Goal: Transaction & Acquisition: Purchase product/service

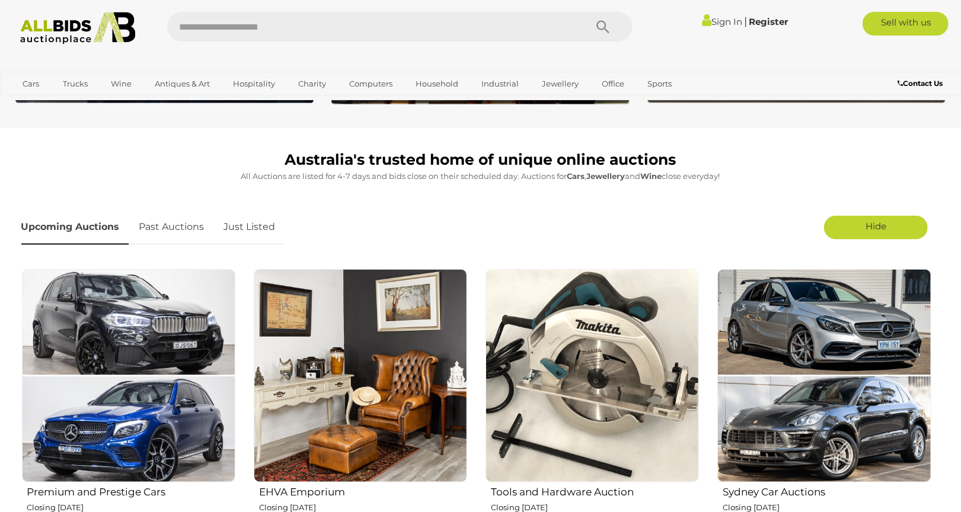
scroll to position [263, 0]
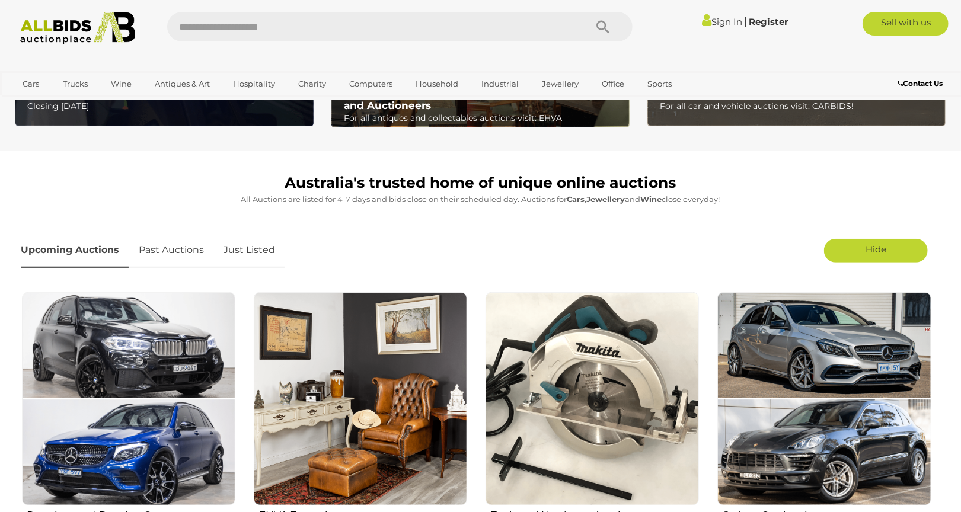
click at [36, 24] on img at bounding box center [78, 28] width 129 height 33
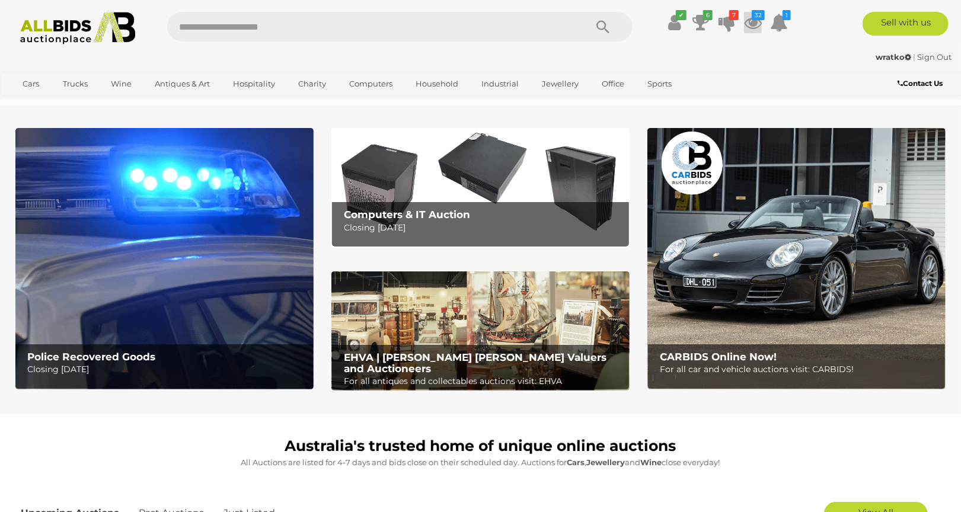
click at [756, 21] on icon at bounding box center [753, 22] width 18 height 21
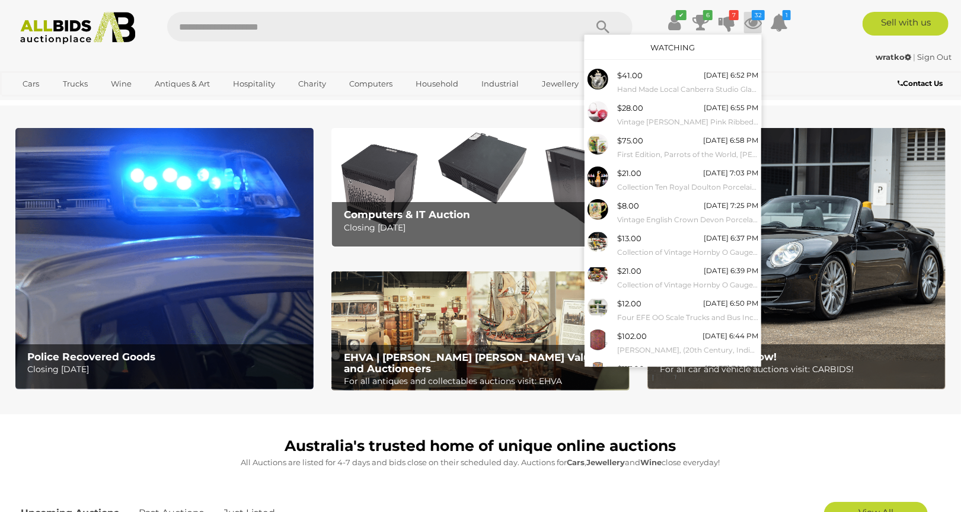
scroll to position [45, 0]
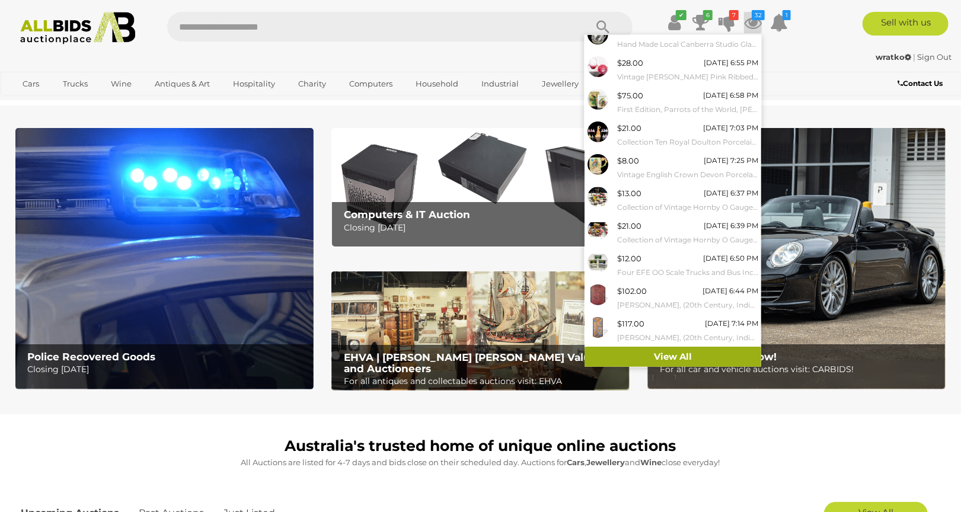
click at [730, 349] on link "View All" at bounding box center [673, 357] width 177 height 21
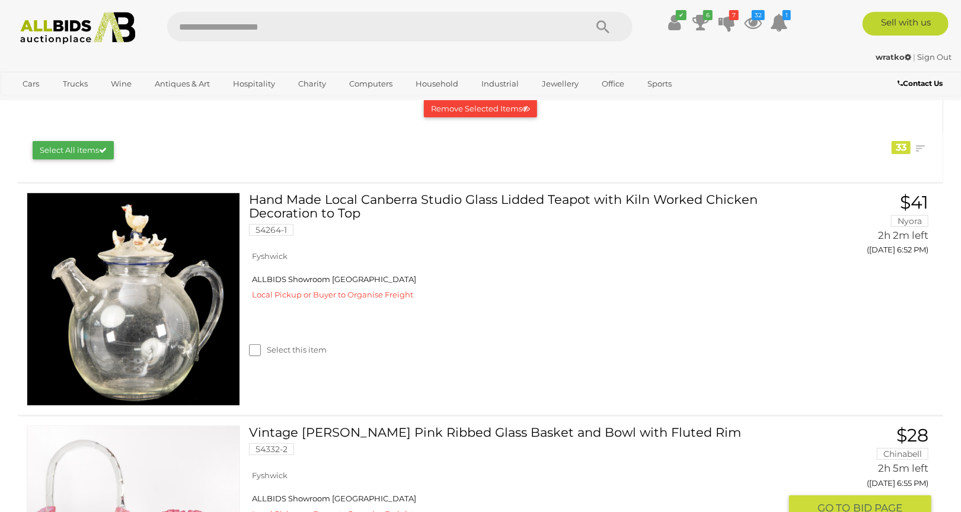
scroll to position [66, 0]
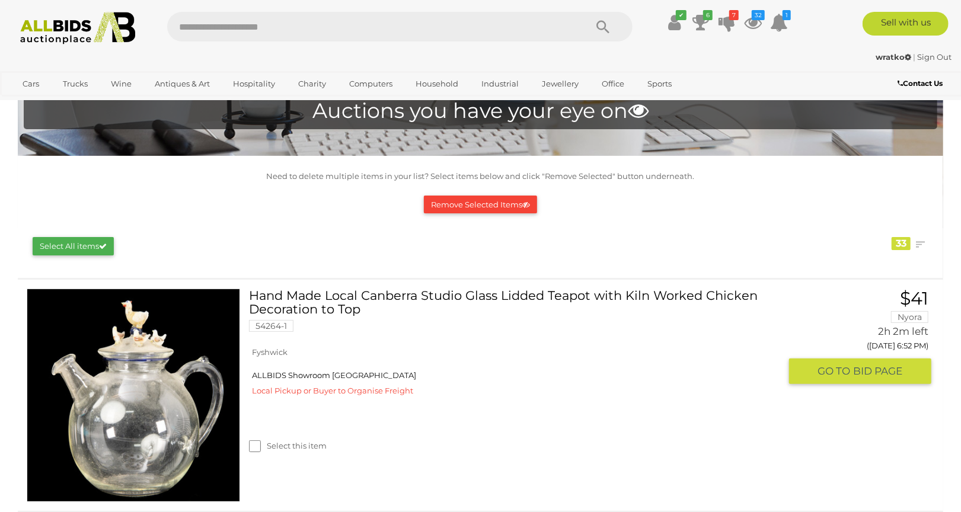
click at [197, 428] on img at bounding box center [133, 395] width 212 height 212
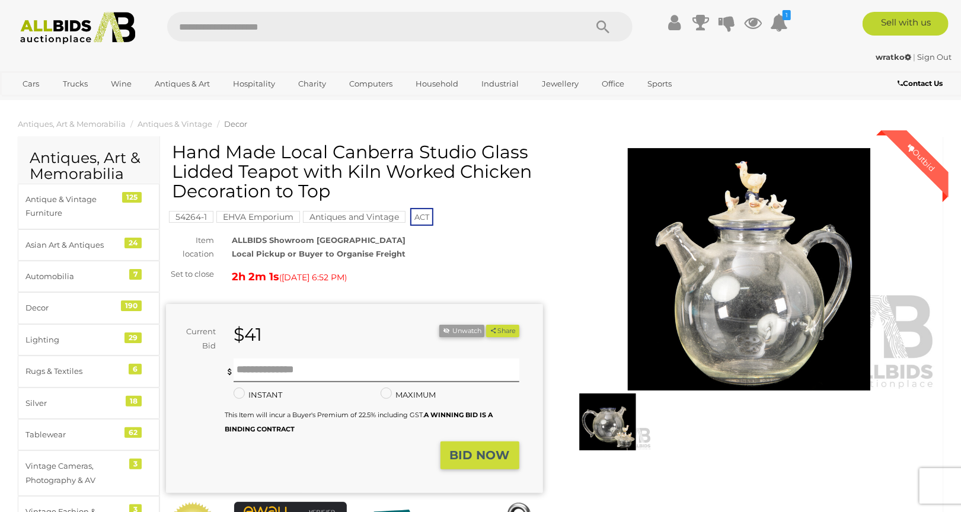
click at [764, 264] on img at bounding box center [749, 269] width 377 height 243
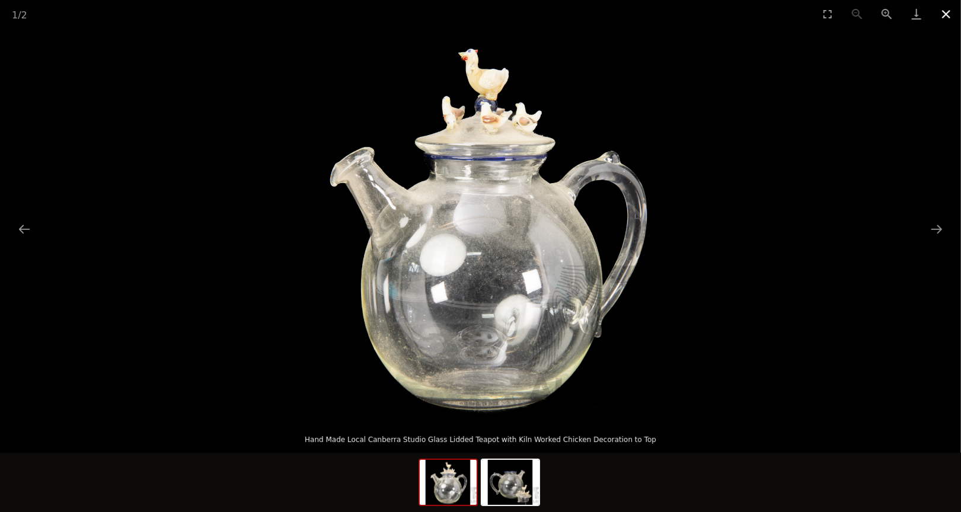
click at [944, 11] on button "Close gallery" at bounding box center [947, 14] width 30 height 28
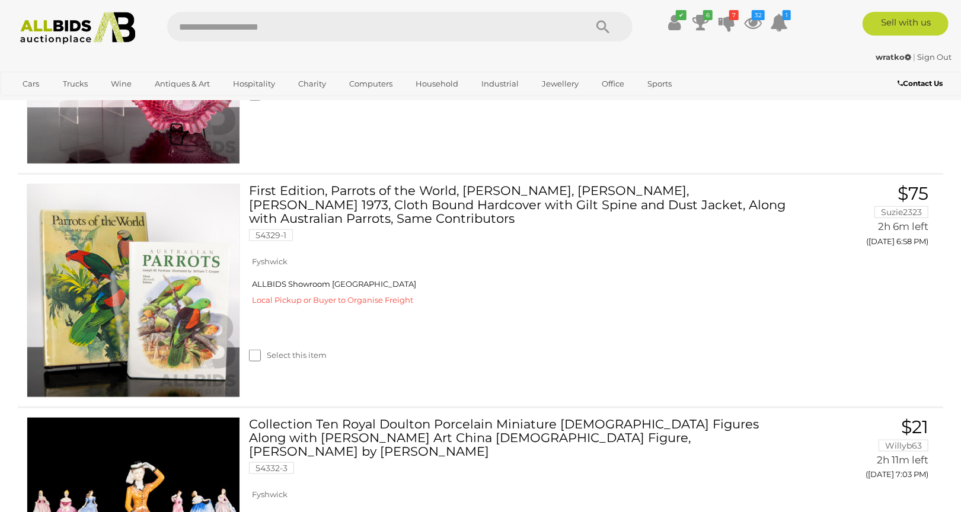
scroll to position [327, 0]
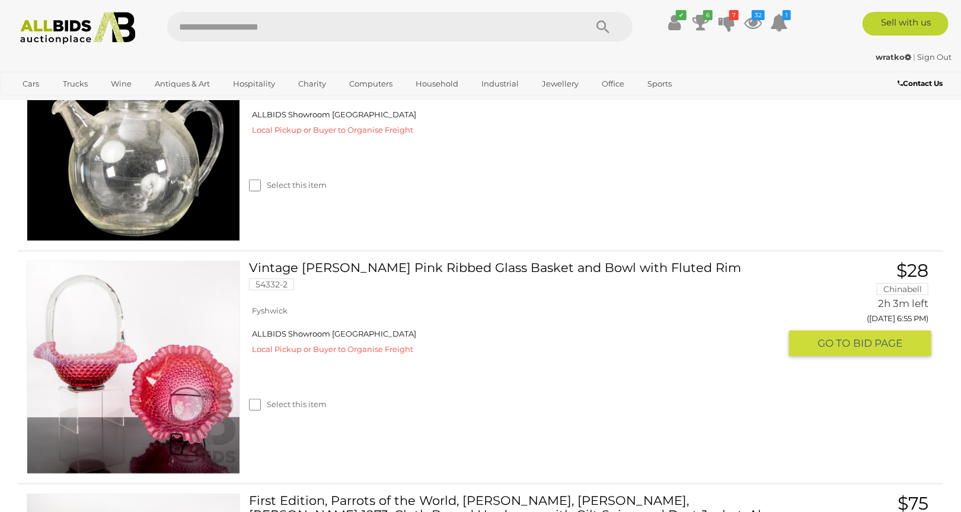
click at [100, 326] on link at bounding box center [134, 368] width 214 height 214
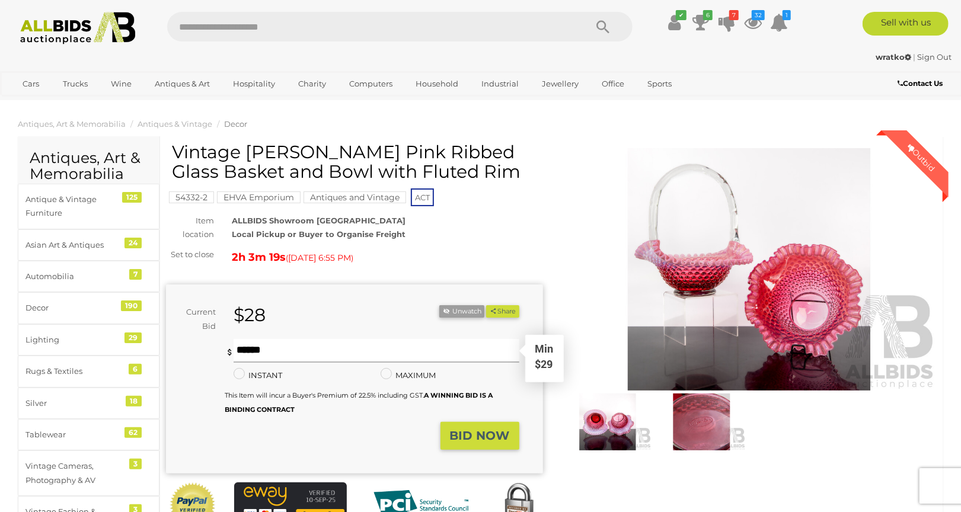
click at [285, 356] on input "text" at bounding box center [376, 351] width 285 height 24
type input "**"
click at [500, 449] on button "BID NOW" at bounding box center [480, 436] width 79 height 28
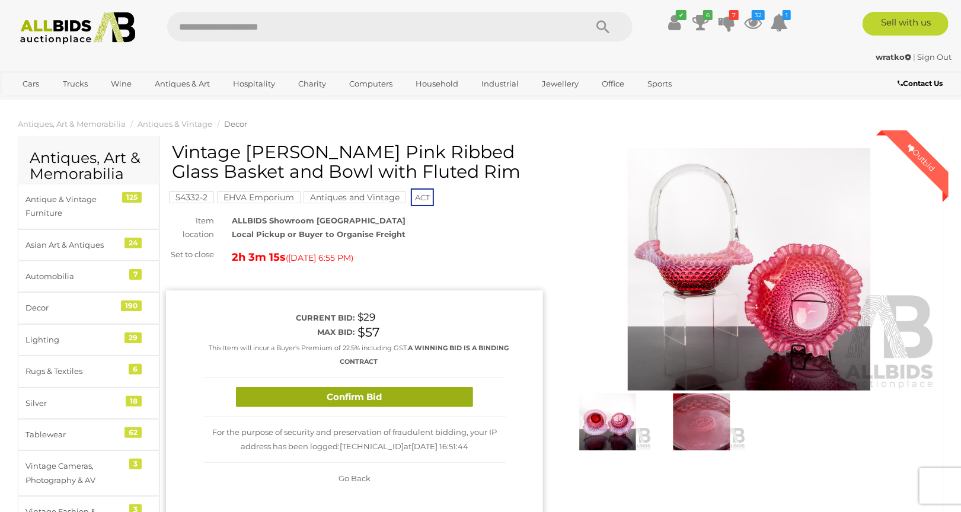
click at [423, 397] on button "Confirm Bid" at bounding box center [354, 397] width 237 height 21
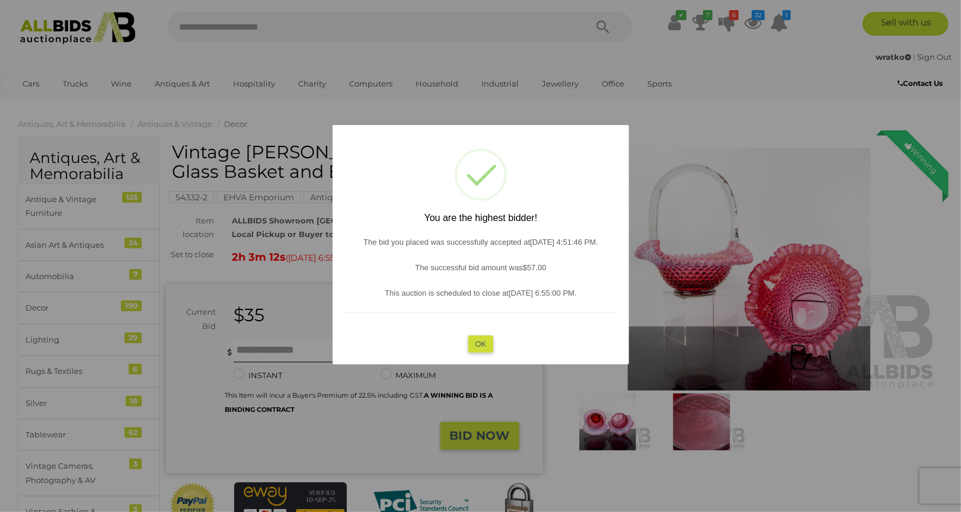
click at [477, 343] on button "OK" at bounding box center [481, 344] width 26 height 17
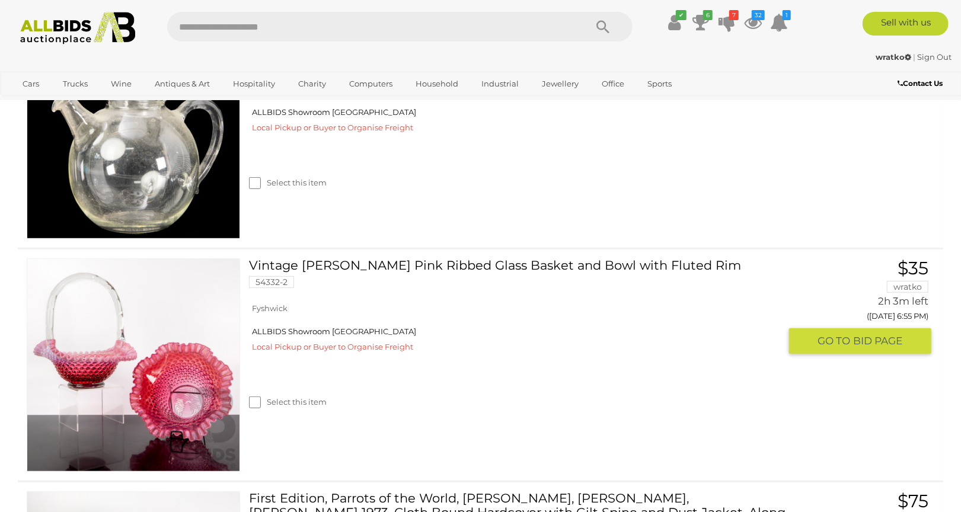
scroll to position [132, 0]
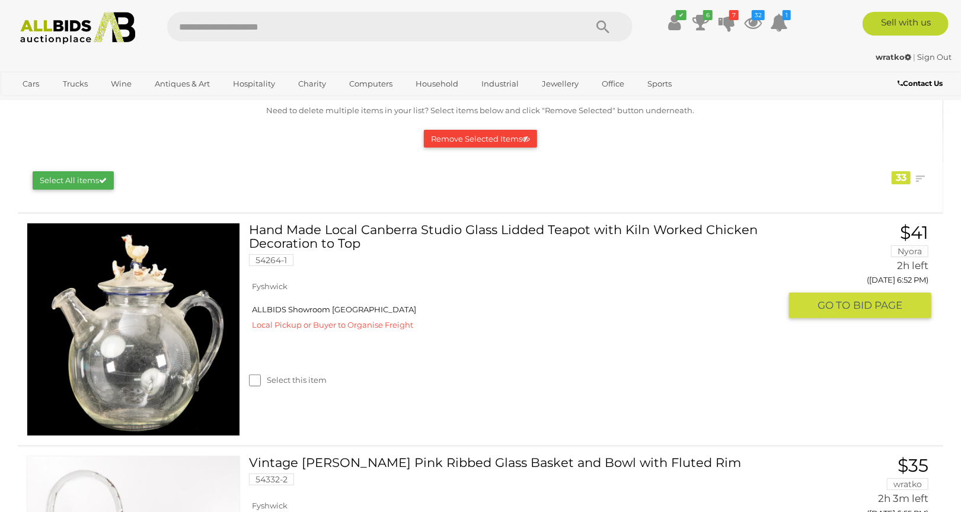
click at [810, 294] on button "GO TO BID PAGE" at bounding box center [860, 306] width 142 height 26
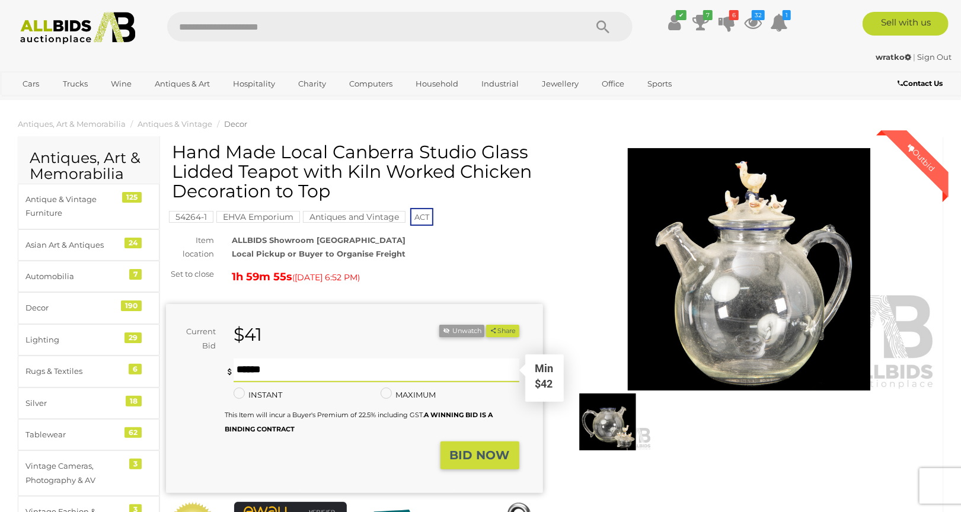
click at [403, 362] on input "text" at bounding box center [376, 371] width 285 height 24
type input "**"
click at [488, 452] on strong "BID NOW" at bounding box center [480, 455] width 60 height 14
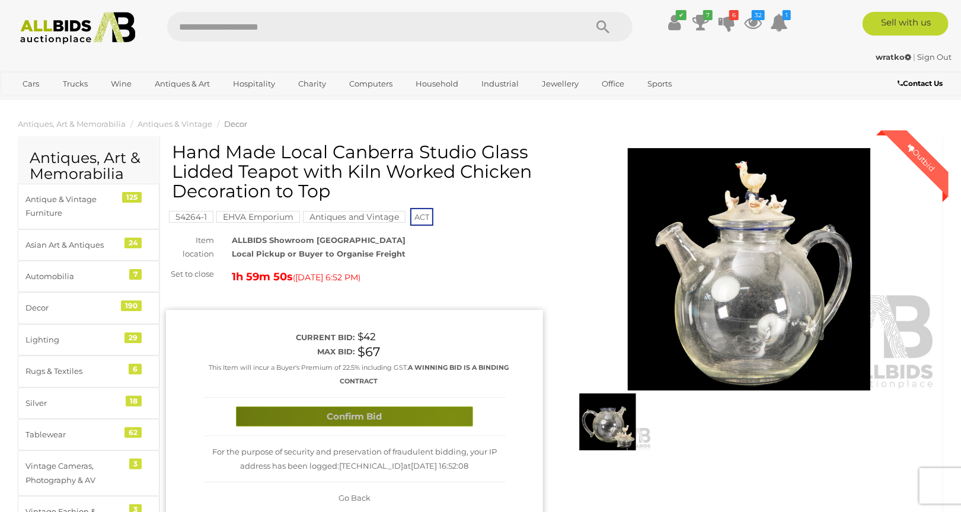
click at [451, 417] on button "Confirm Bid" at bounding box center [354, 417] width 237 height 21
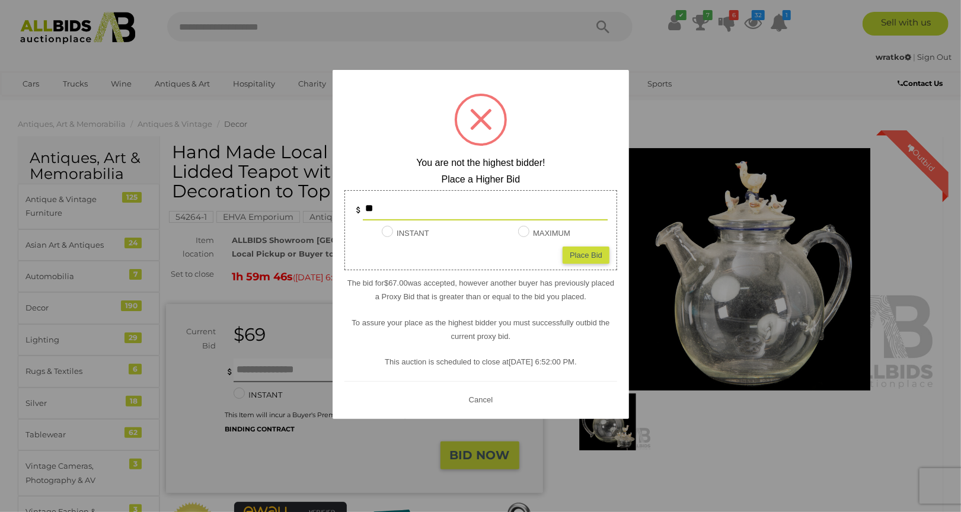
click at [578, 257] on div "Place Bid" at bounding box center [586, 255] width 47 height 17
type input "**"
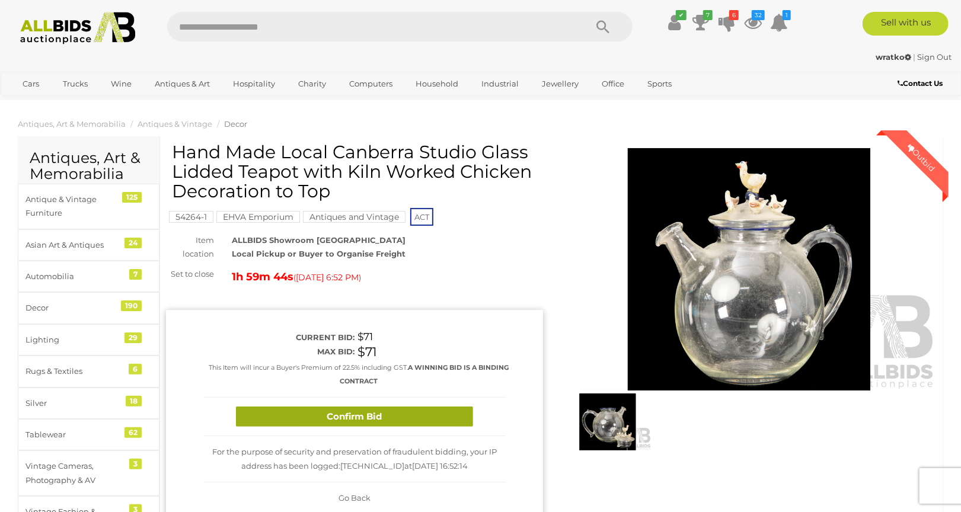
click at [460, 408] on button "Confirm Bid" at bounding box center [354, 417] width 237 height 21
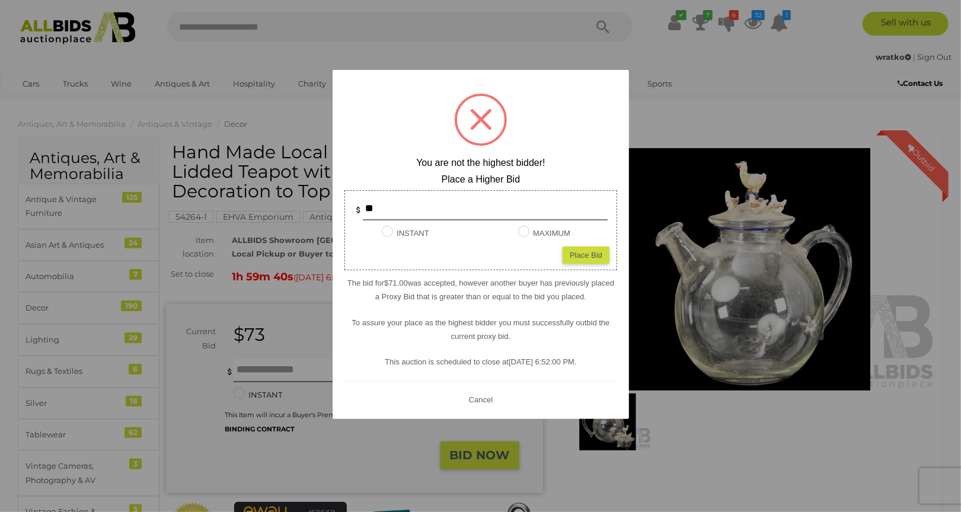
click at [694, 460] on div at bounding box center [480, 256] width 961 height 512
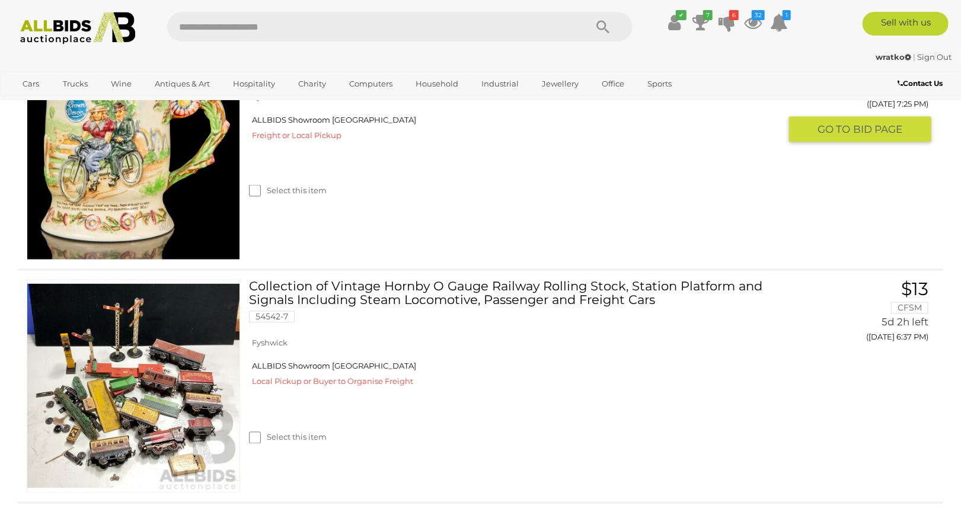
scroll to position [1307, 0]
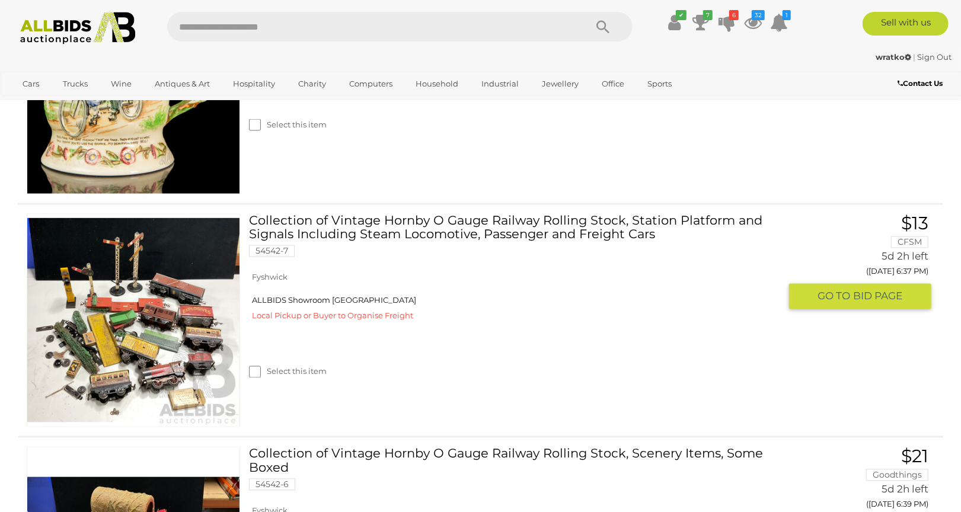
click at [155, 283] on link at bounding box center [134, 321] width 214 height 214
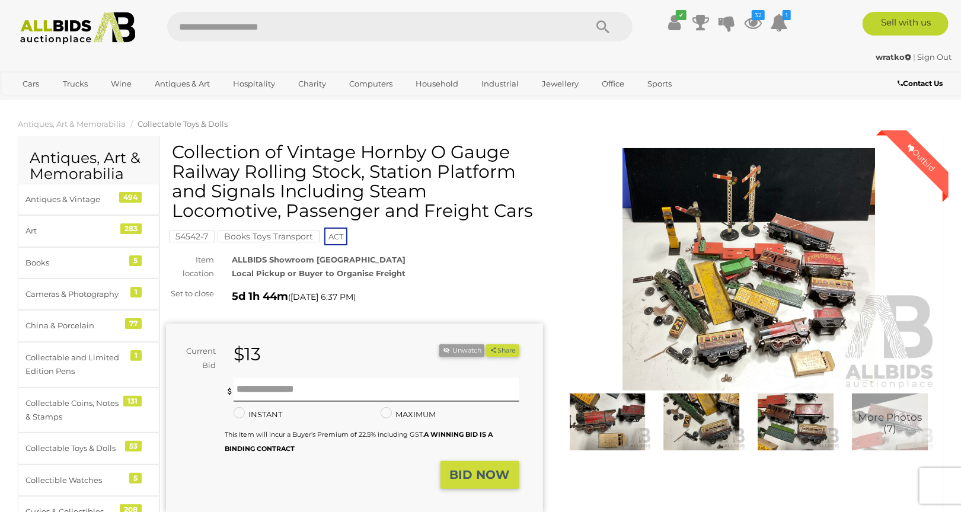
click at [772, 291] on img at bounding box center [749, 269] width 377 height 243
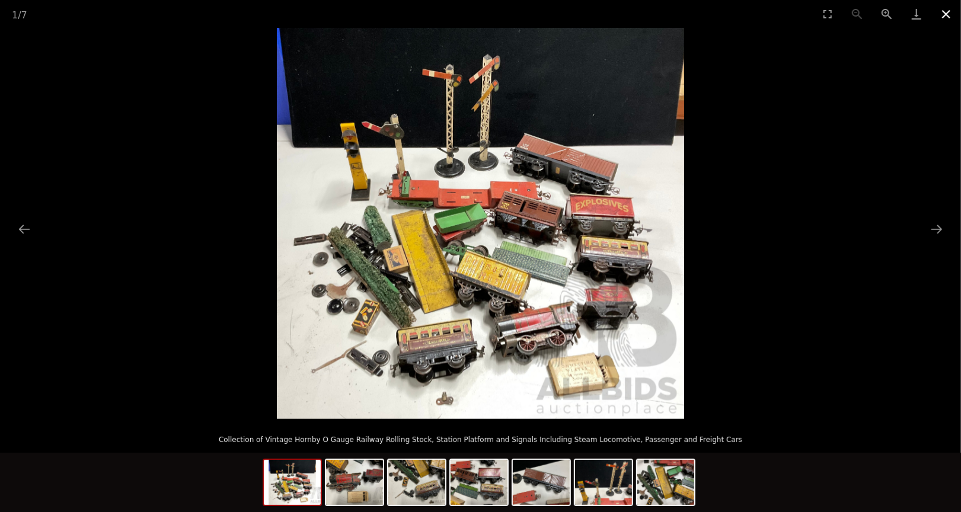
click at [944, 8] on button "Close gallery" at bounding box center [947, 14] width 30 height 28
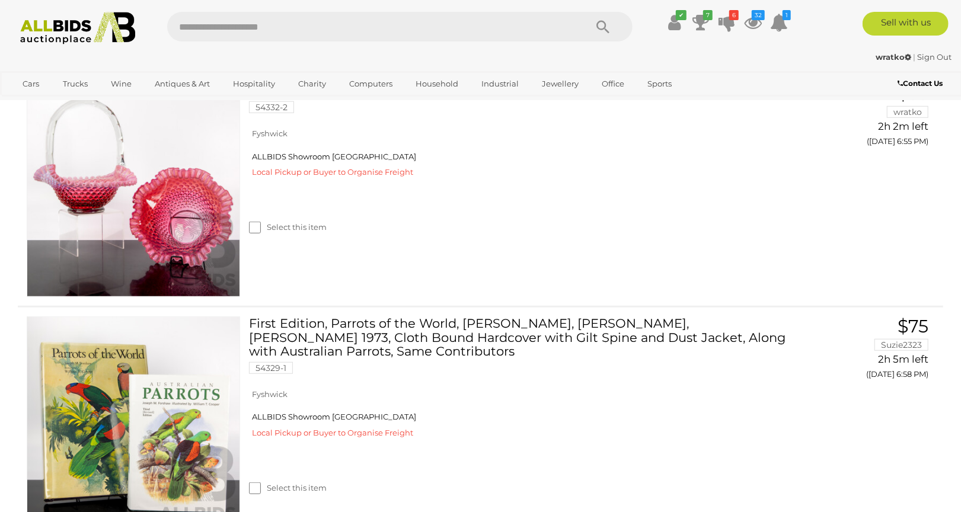
scroll to position [1448, 0]
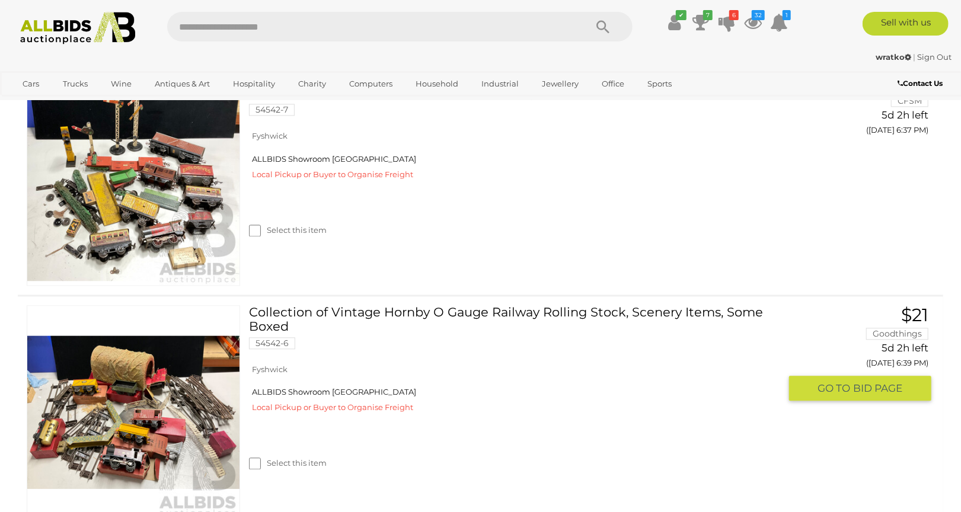
click at [86, 424] on img at bounding box center [133, 412] width 212 height 212
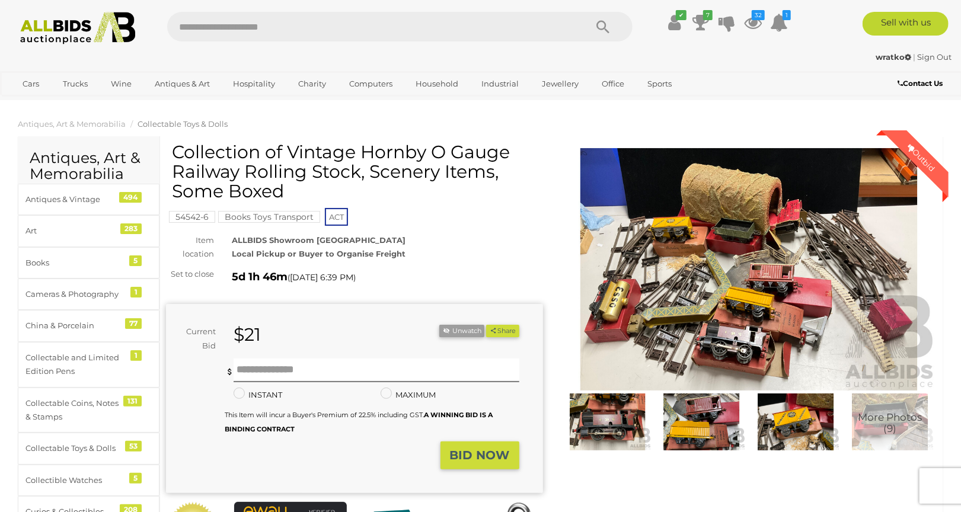
click at [710, 246] on img at bounding box center [749, 269] width 377 height 243
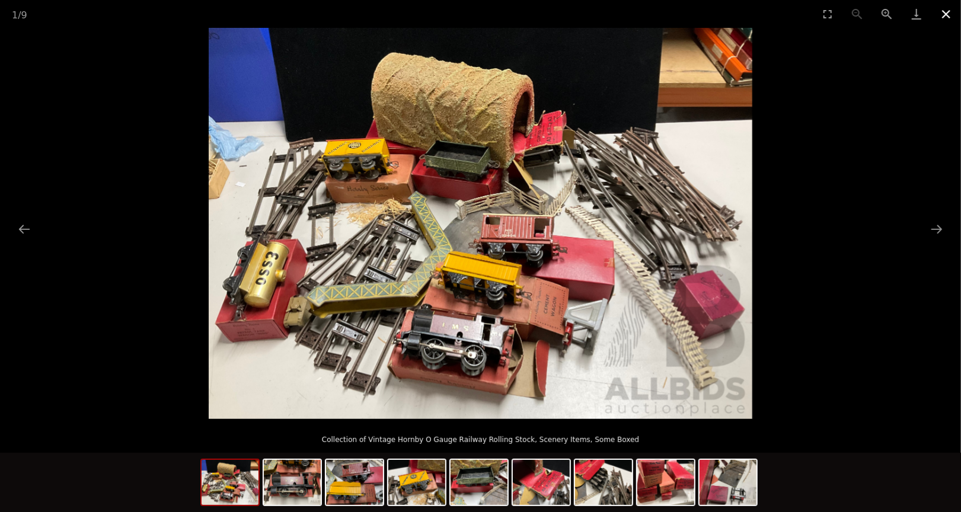
click at [945, 12] on button "Close gallery" at bounding box center [947, 14] width 30 height 28
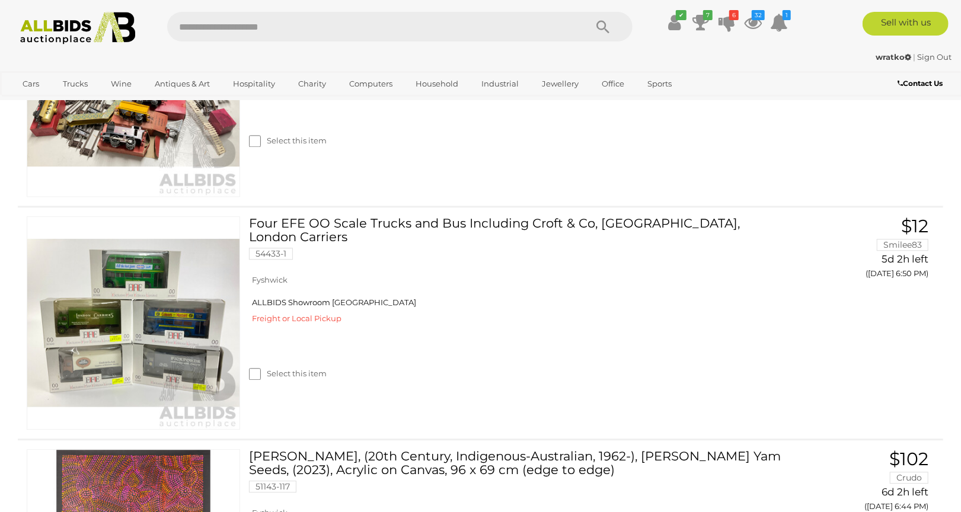
scroll to position [1813, 0]
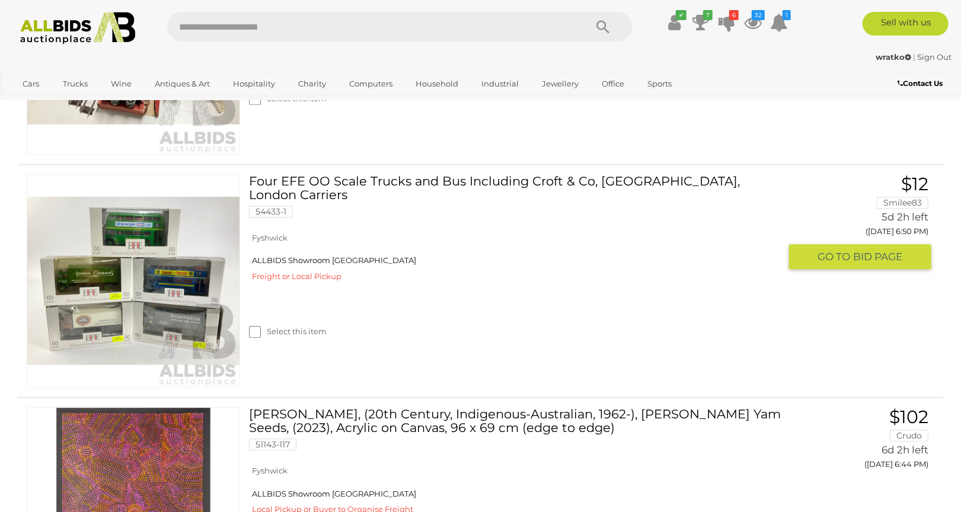
click at [128, 272] on link at bounding box center [134, 281] width 214 height 214
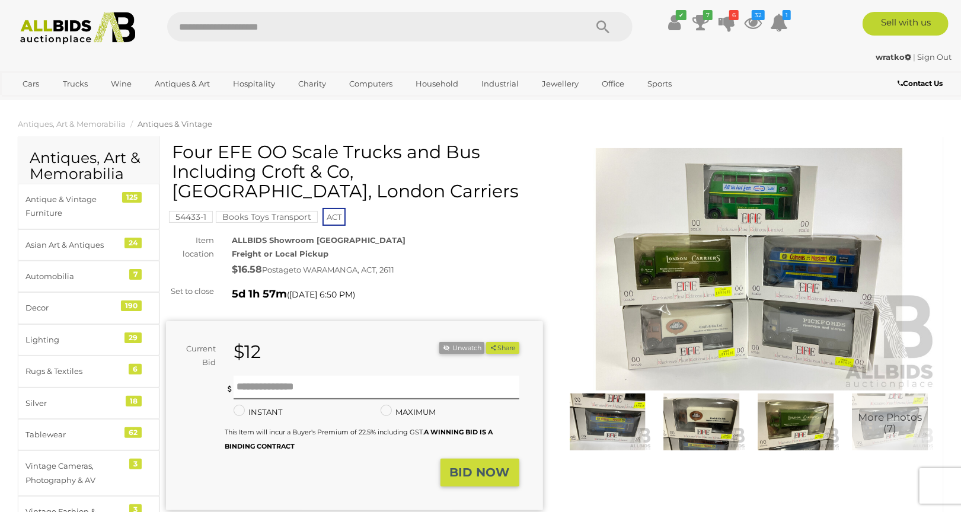
click at [724, 278] on img at bounding box center [749, 269] width 377 height 243
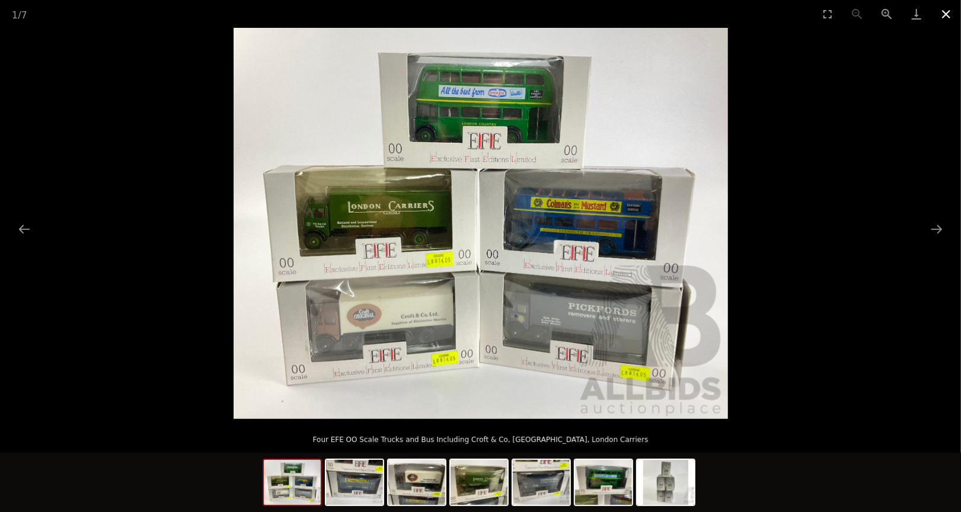
click at [948, 6] on button "Close gallery" at bounding box center [947, 14] width 30 height 28
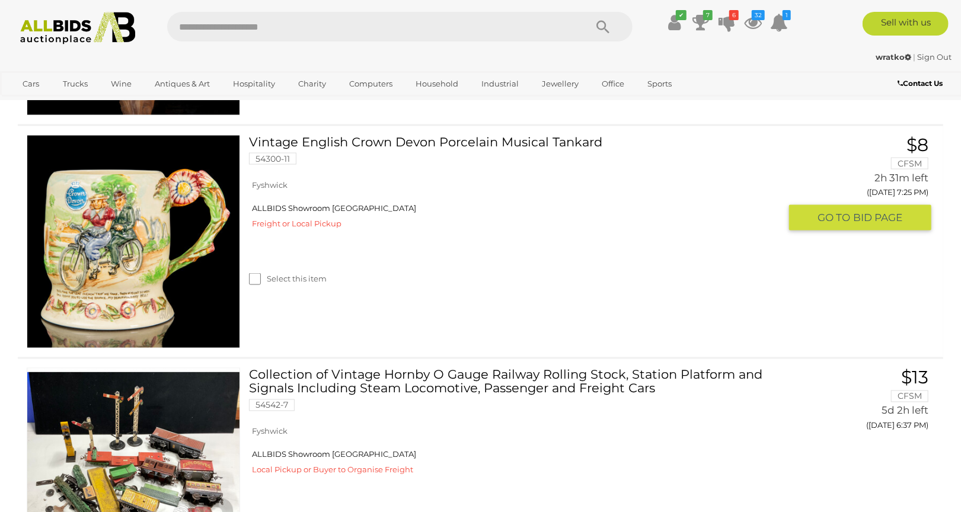
scroll to position [1124, 0]
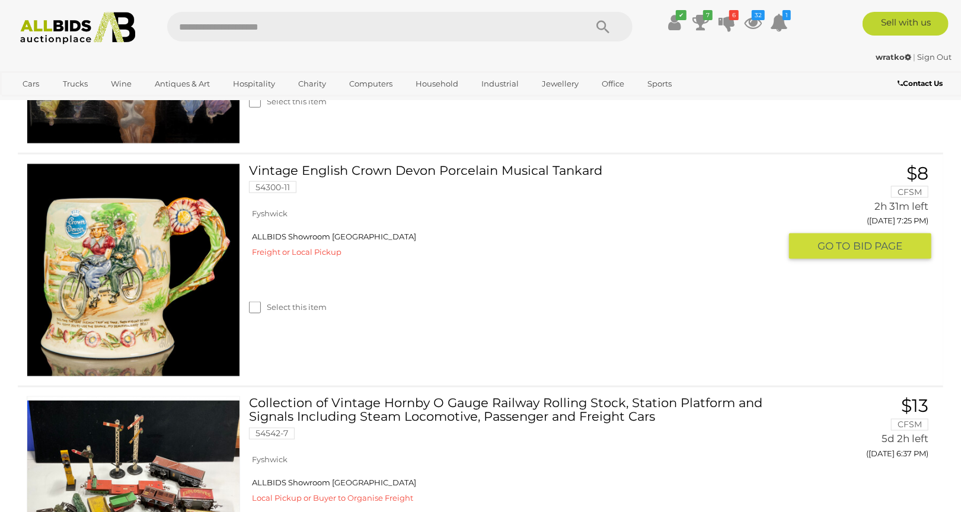
click at [816, 234] on button "GO TO BID PAGE" at bounding box center [860, 247] width 142 height 26
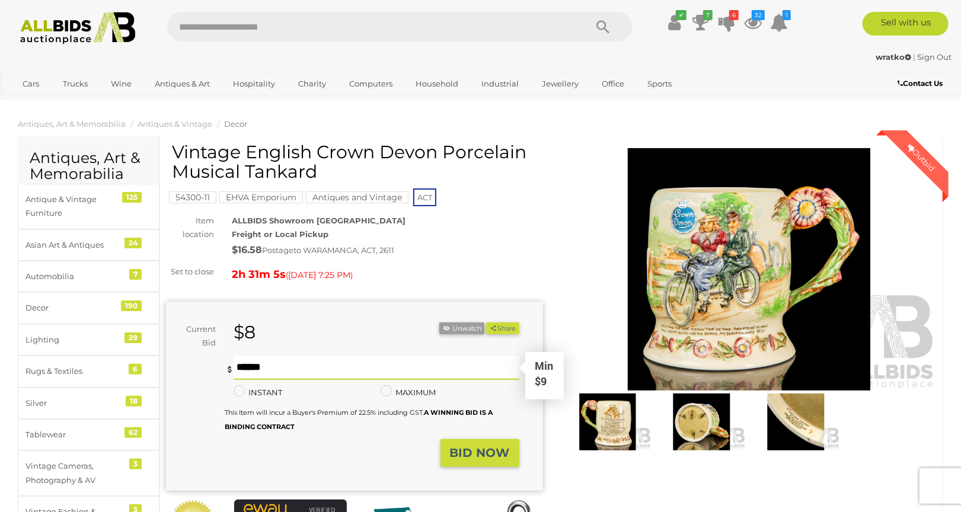
click at [393, 362] on input "text" at bounding box center [376, 368] width 285 height 24
type input "**"
click at [456, 460] on strong "BID NOW" at bounding box center [480, 453] width 60 height 14
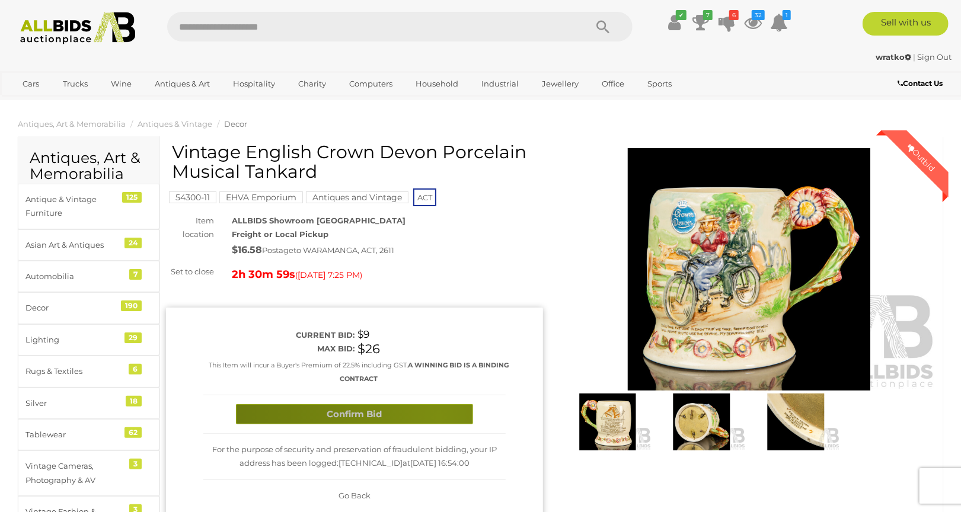
click at [439, 417] on button "Confirm Bid" at bounding box center [354, 415] width 237 height 21
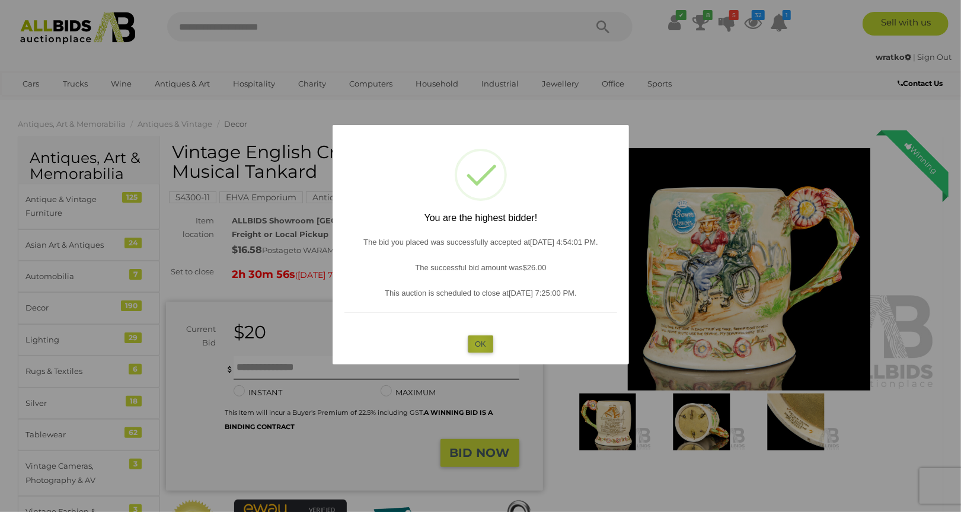
click at [479, 345] on button "OK" at bounding box center [481, 344] width 26 height 17
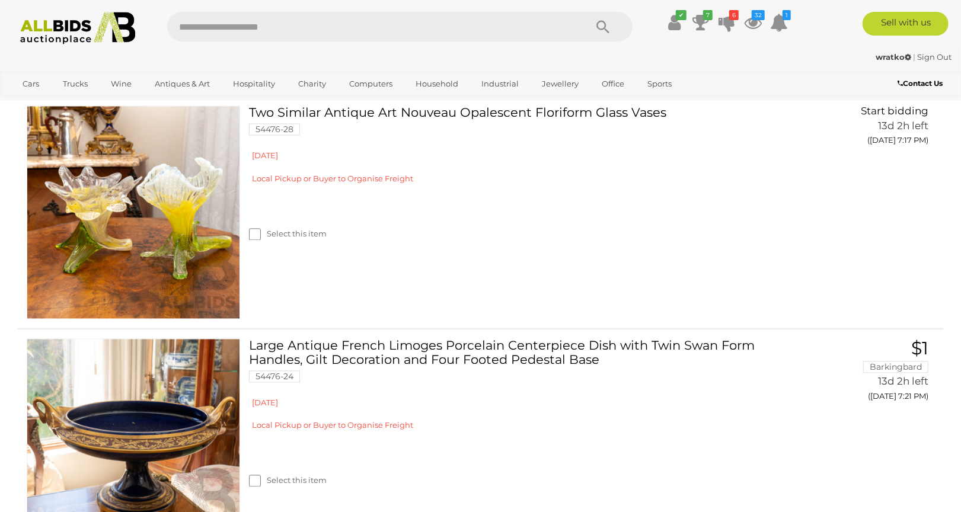
scroll to position [4642, 0]
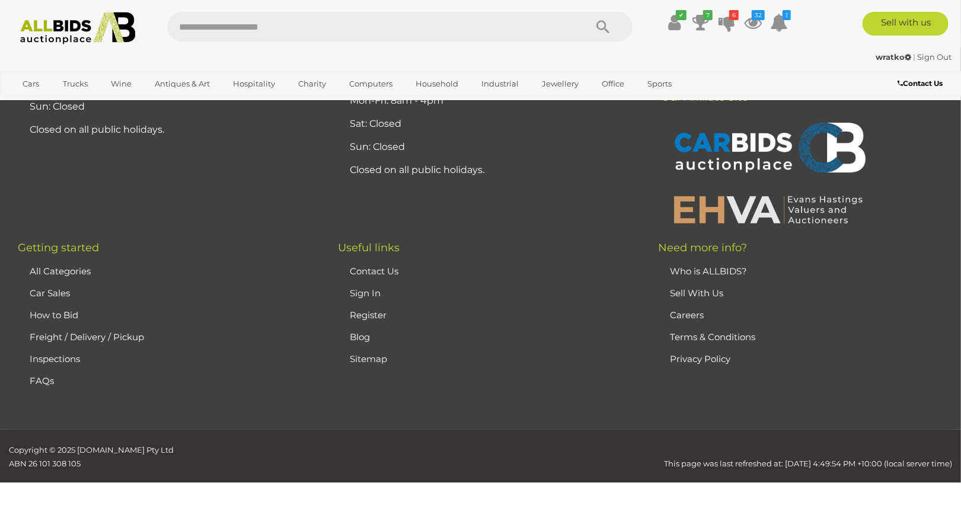
scroll to position [7674, 0]
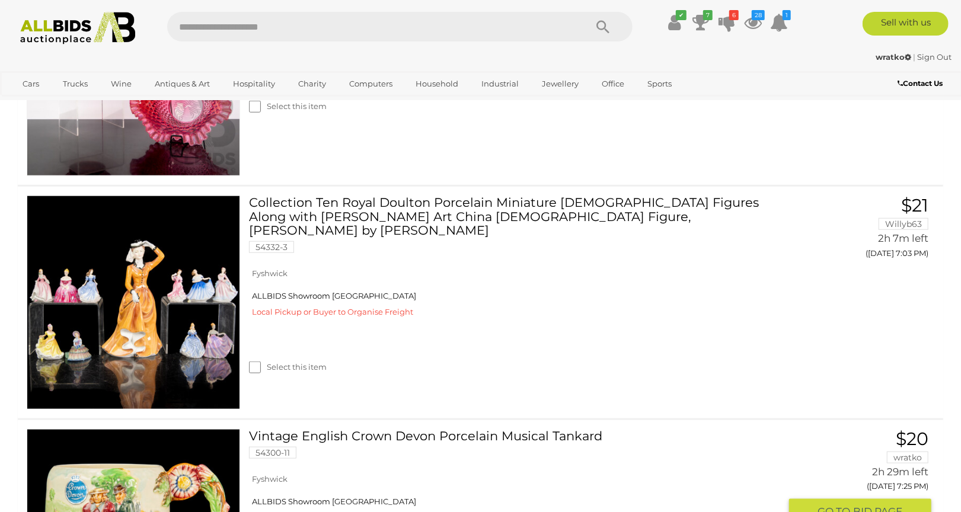
scroll to position [521, 0]
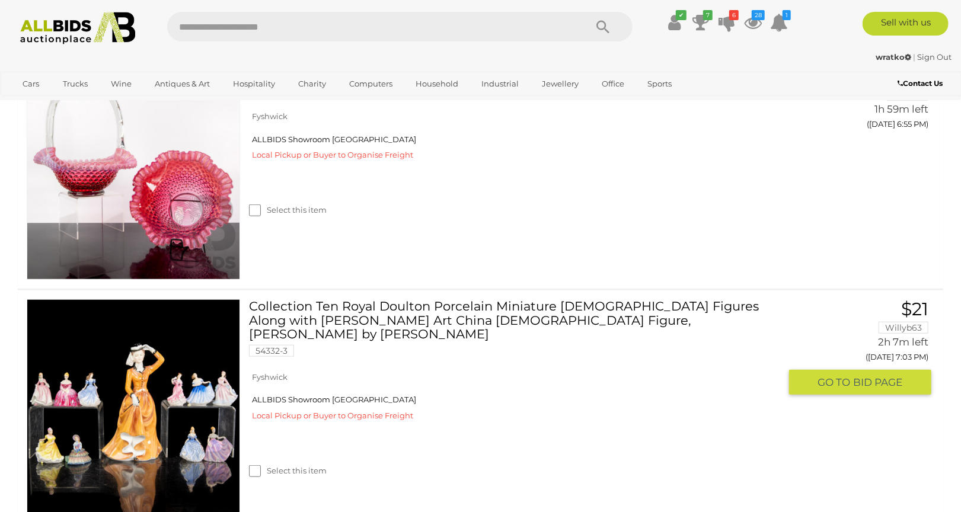
click at [298, 466] on label "Select this item" at bounding box center [288, 471] width 78 height 11
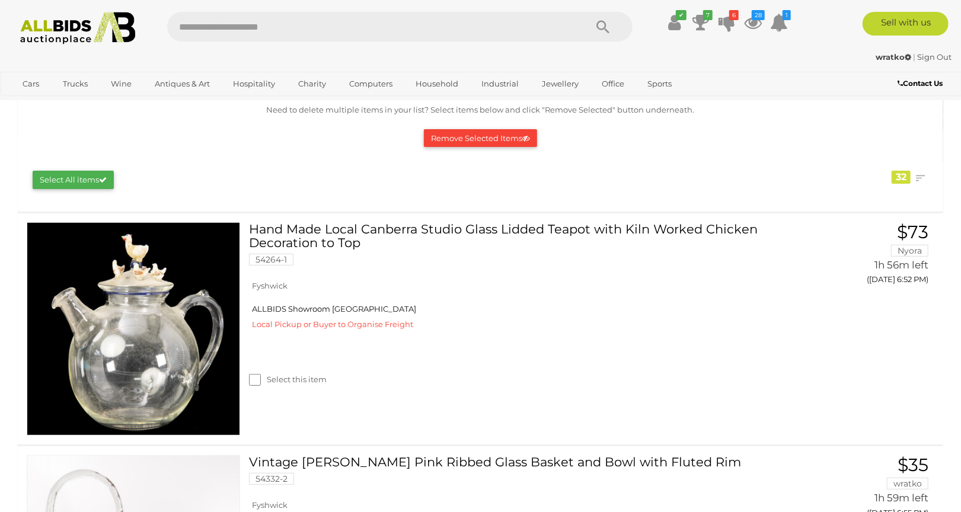
scroll to position [60, 0]
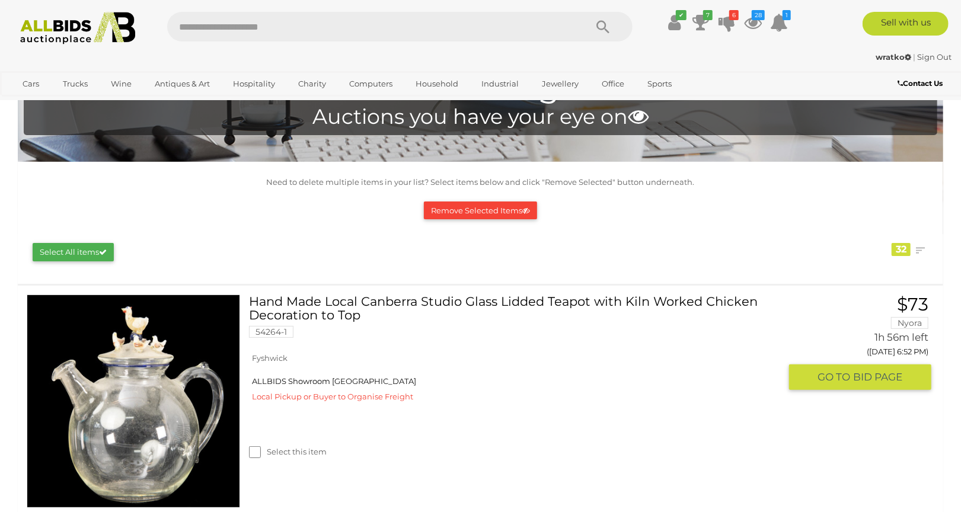
click at [286, 448] on label "Select this item" at bounding box center [288, 452] width 78 height 11
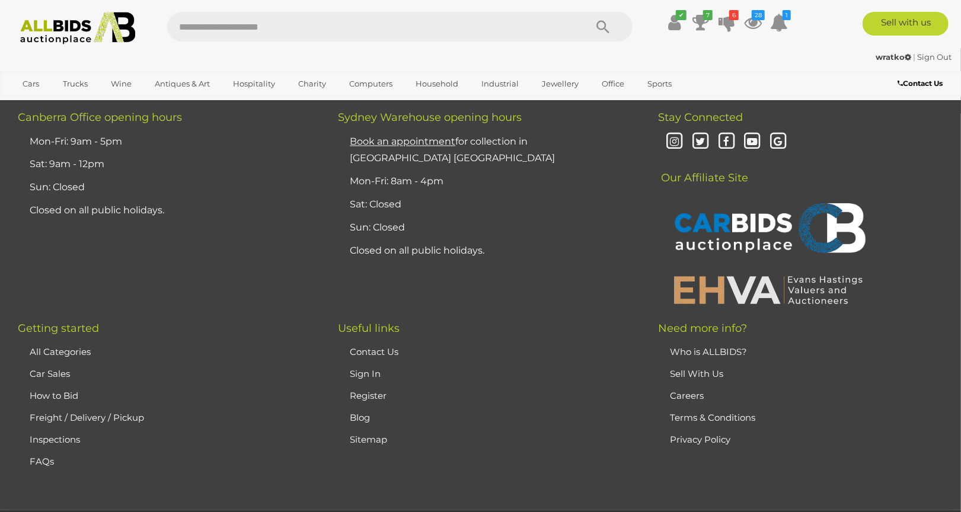
scroll to position [7507, 0]
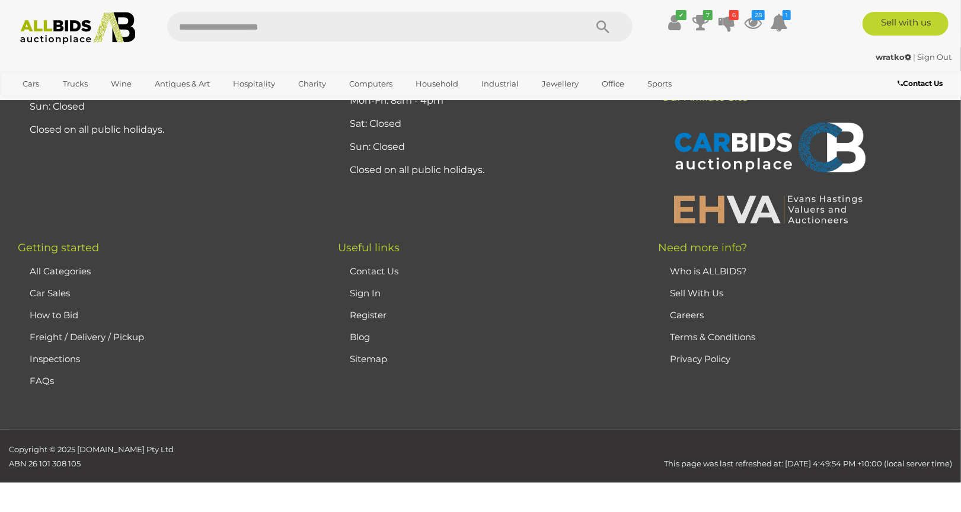
click at [73, 18] on img at bounding box center [78, 28] width 129 height 33
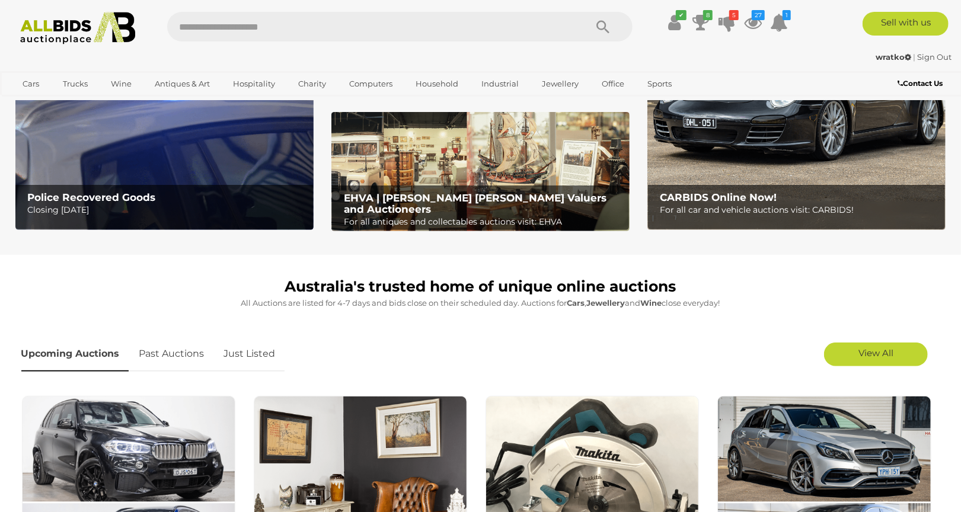
scroll to position [198, 0]
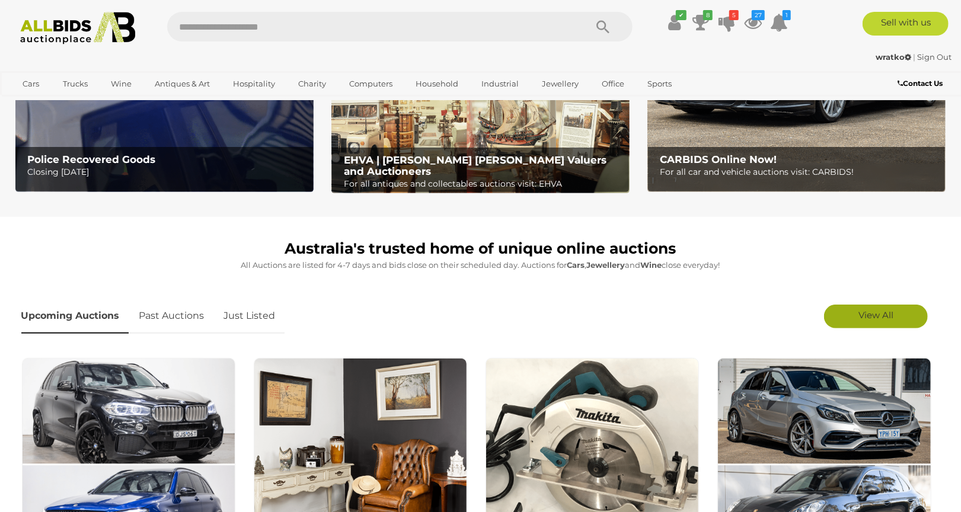
click at [878, 313] on span "View All" at bounding box center [876, 315] width 35 height 11
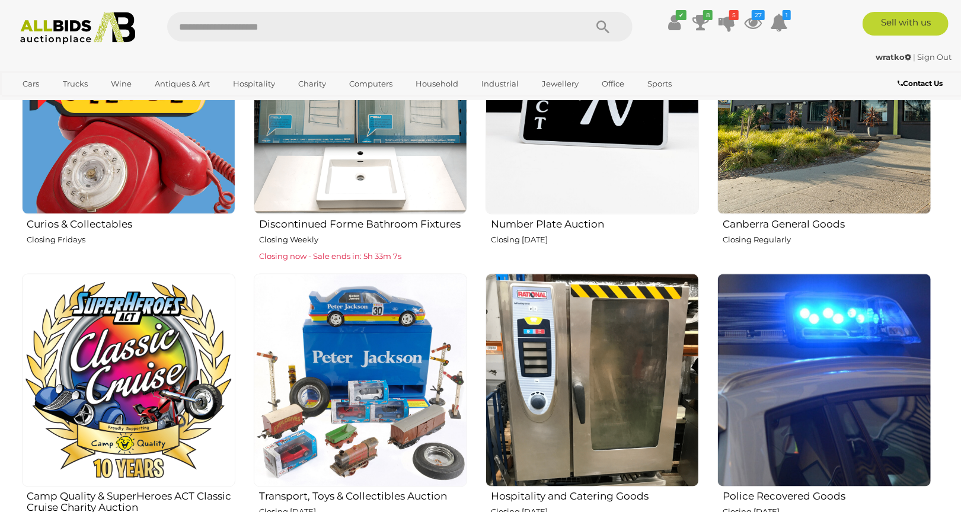
scroll to position [988, 0]
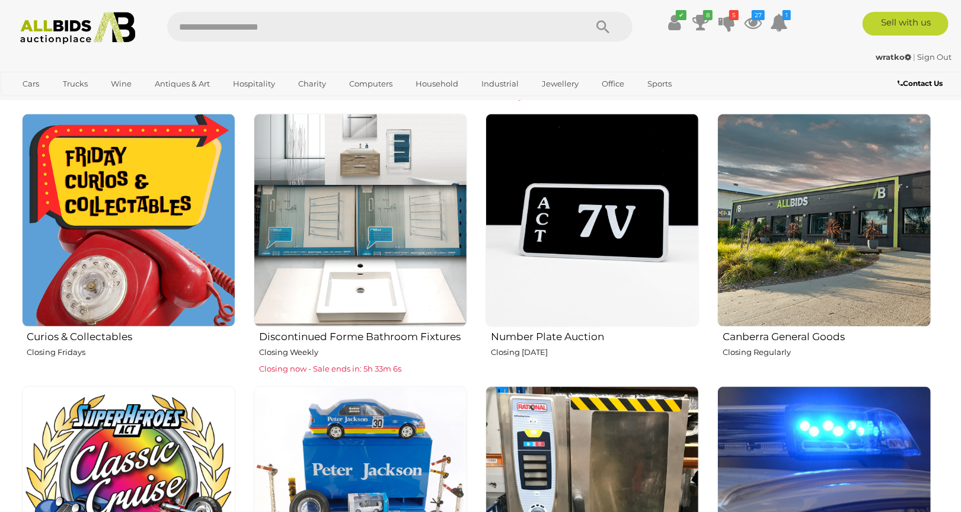
click at [161, 184] on img at bounding box center [129, 221] width 214 height 214
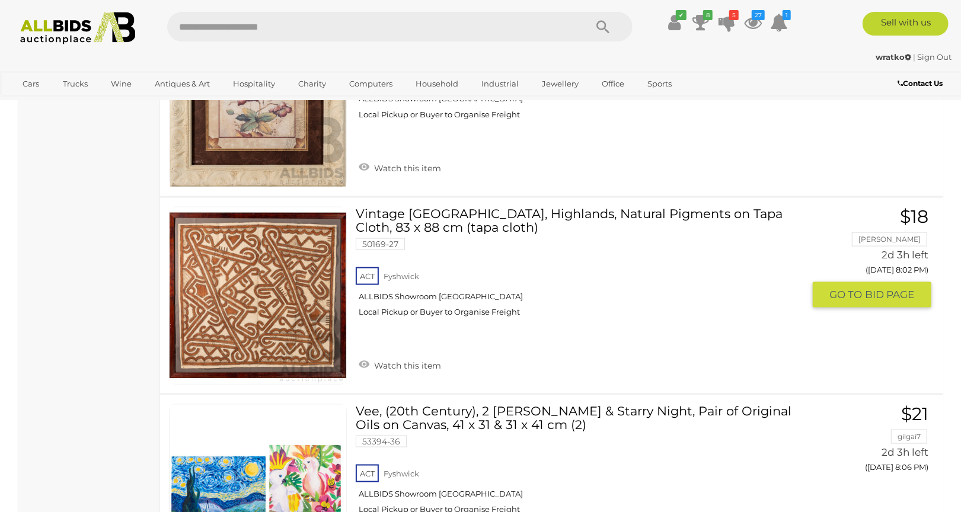
scroll to position [9687, 0]
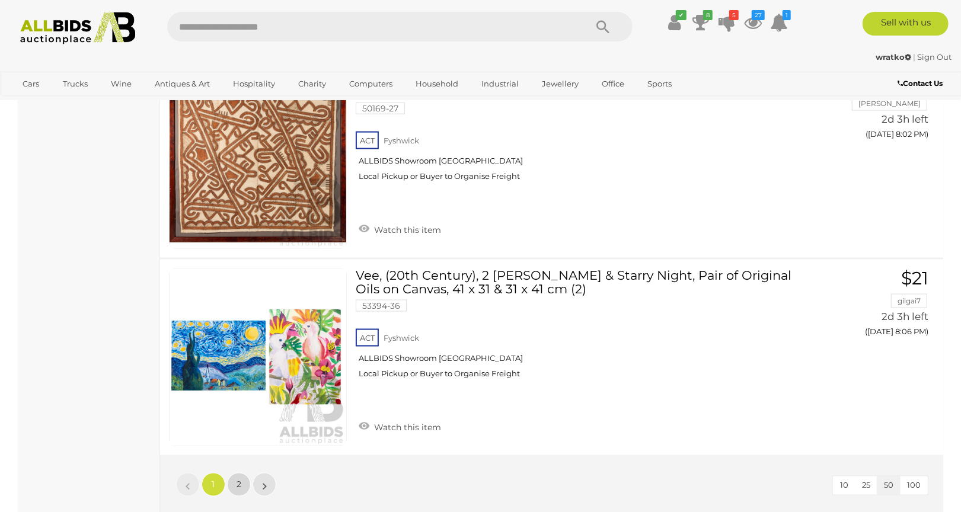
click at [235, 473] on link "2" at bounding box center [239, 485] width 24 height 24
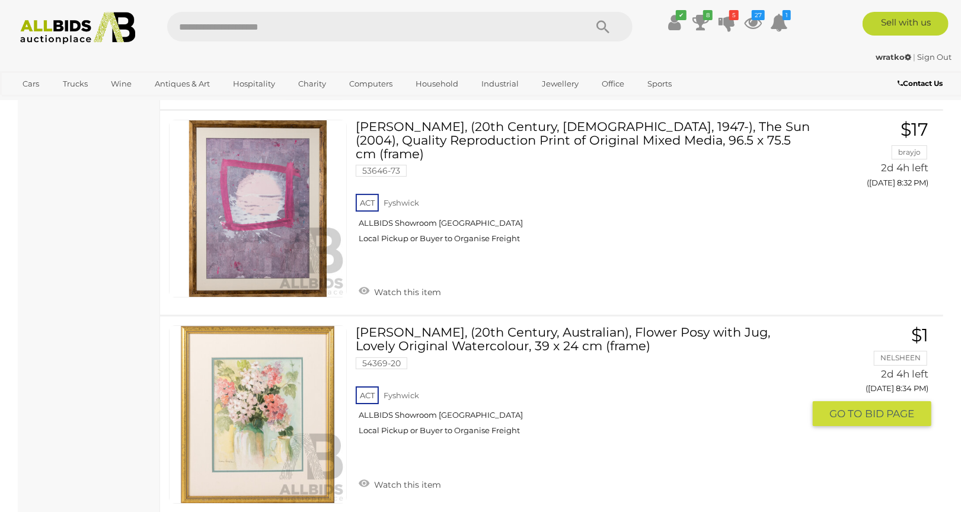
scroll to position [2499, 0]
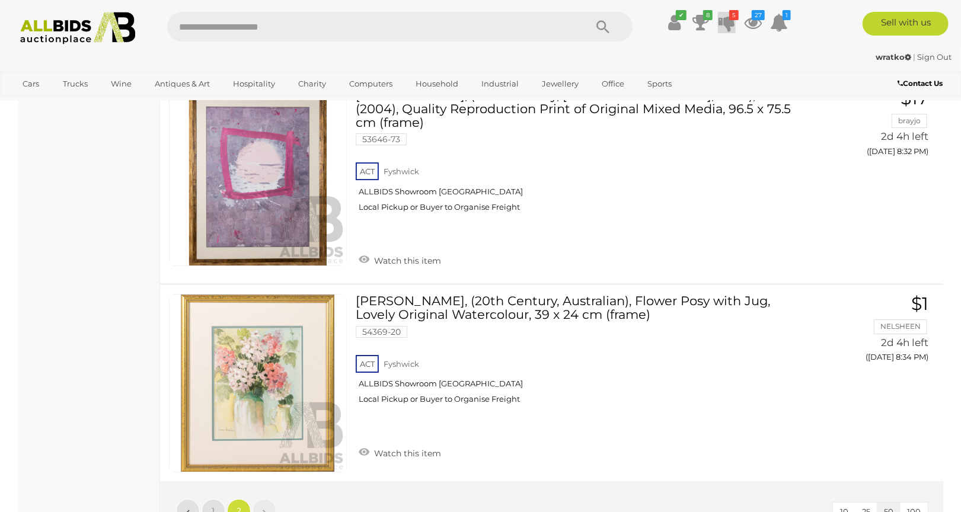
click at [733, 25] on icon at bounding box center [727, 22] width 17 height 21
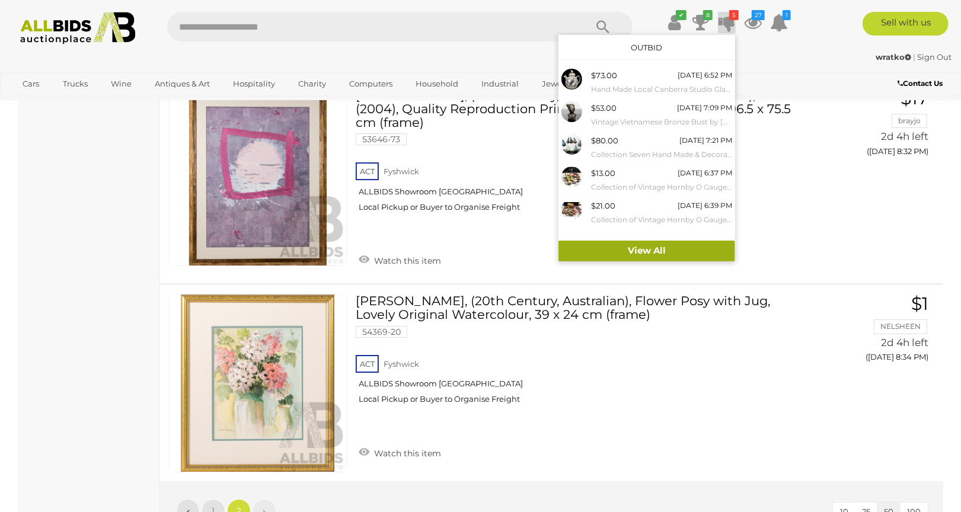
click at [674, 241] on link "View All" at bounding box center [647, 251] width 177 height 21
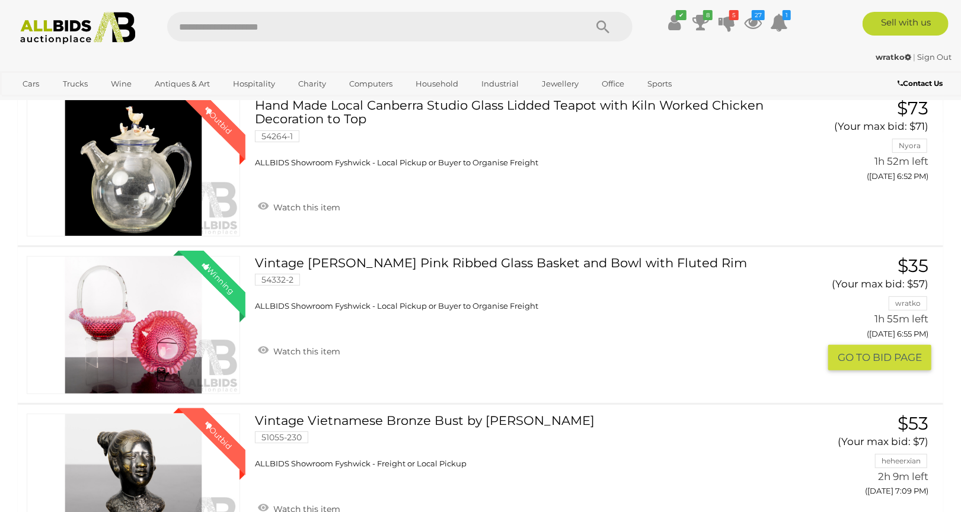
scroll to position [132, 0]
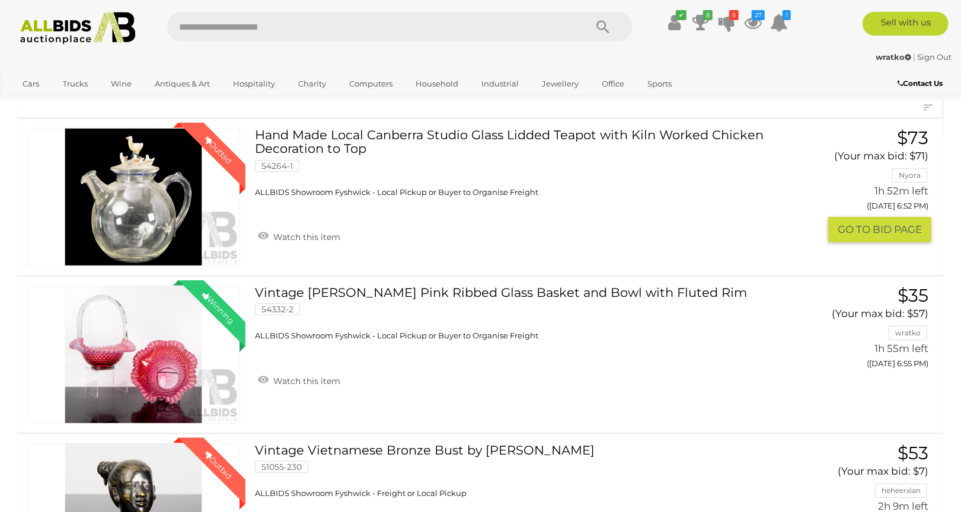
click at [539, 197] on span "ALLBIDS Showroom Fyshwick - Local Pickup or Buyer to Organise Freight" at bounding box center [397, 191] width 284 height 9
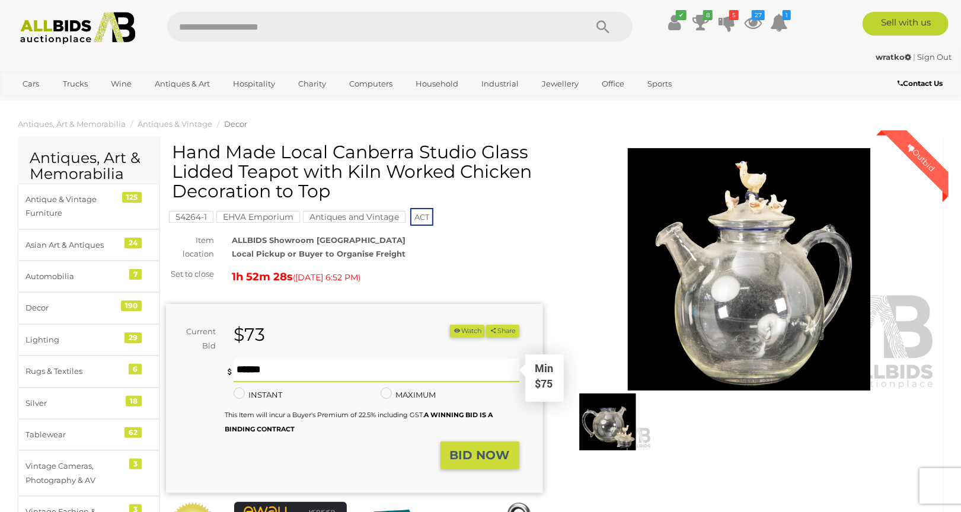
click at [396, 380] on input "text" at bounding box center [376, 371] width 285 height 24
type input "**"
click at [479, 458] on strong "BID NOW" at bounding box center [480, 455] width 60 height 14
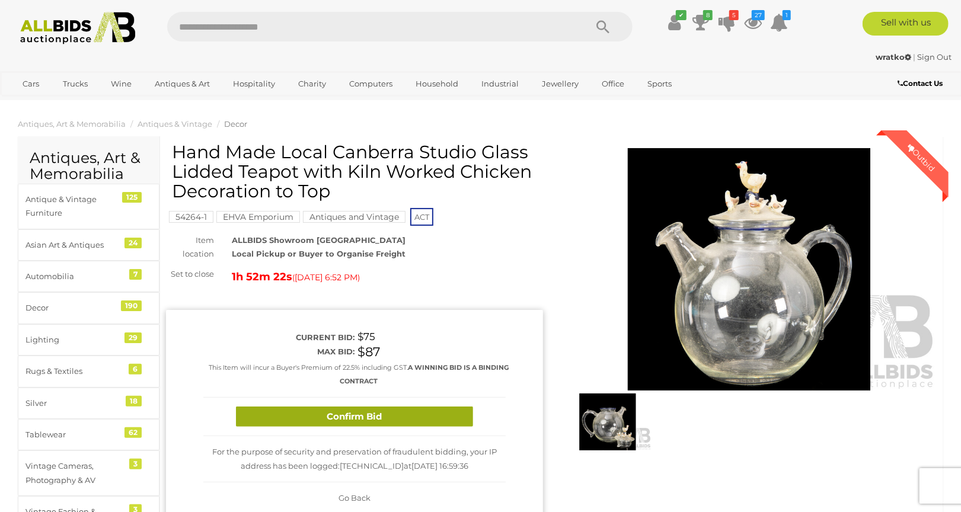
click at [463, 415] on button "Confirm Bid" at bounding box center [354, 417] width 237 height 21
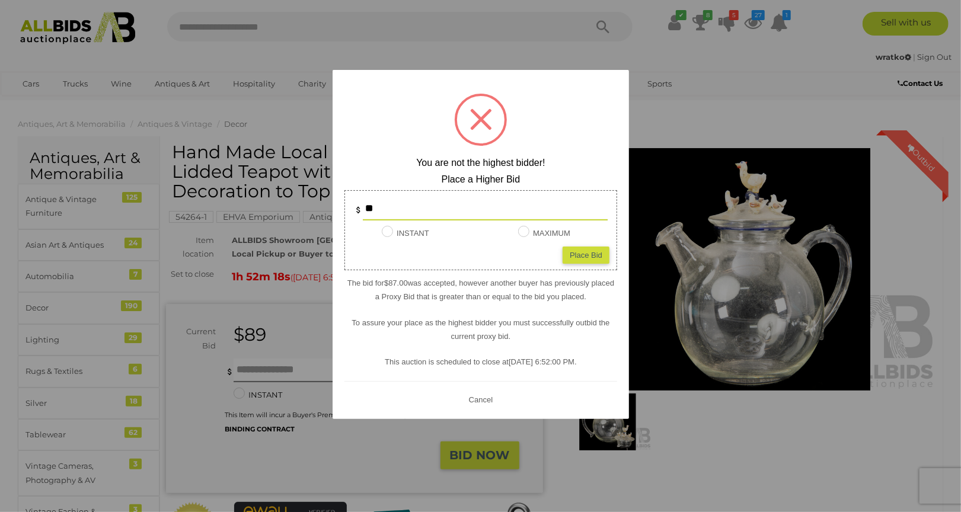
click at [722, 463] on div at bounding box center [480, 256] width 961 height 512
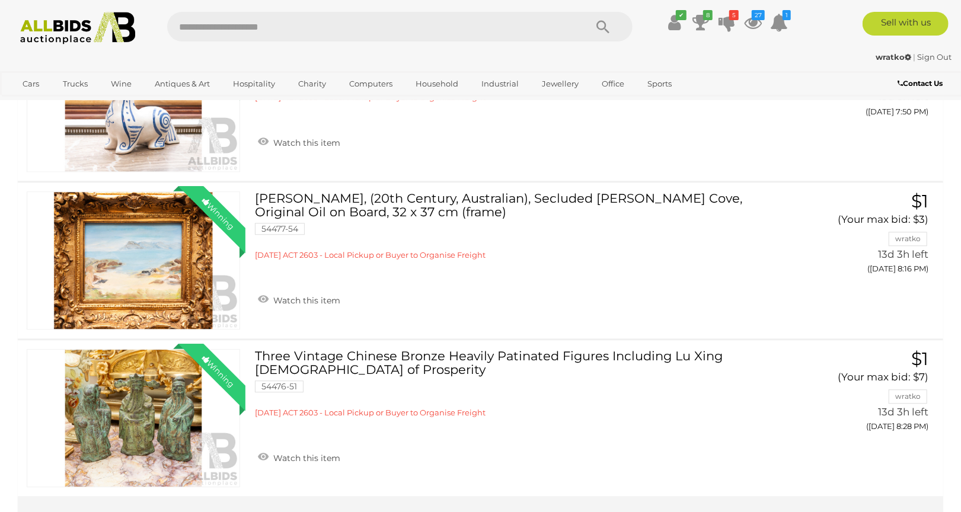
scroll to position [1913, 0]
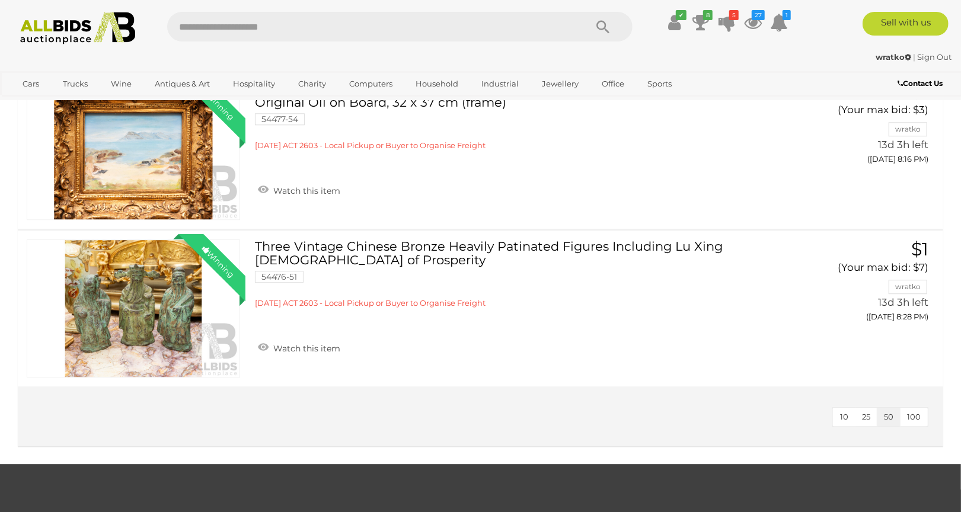
click at [49, 32] on img at bounding box center [78, 28] width 129 height 33
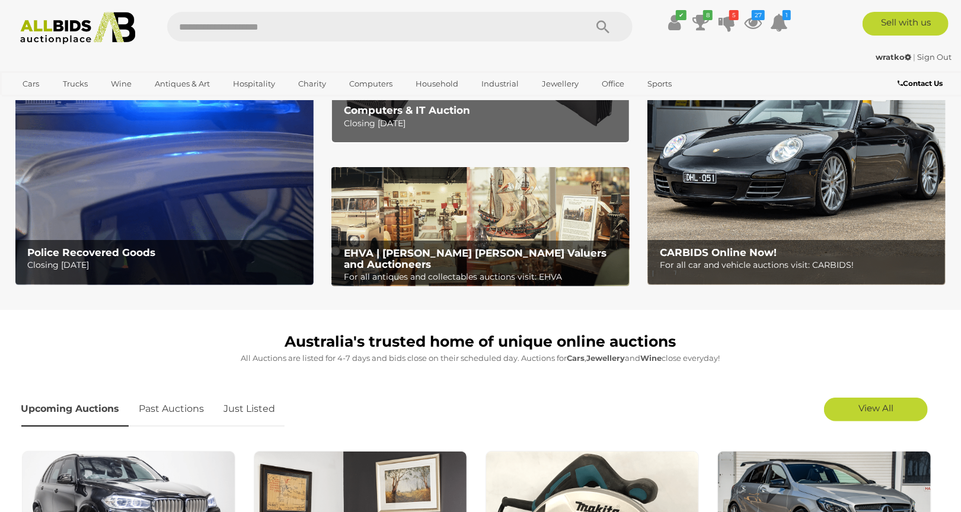
scroll to position [132, 0]
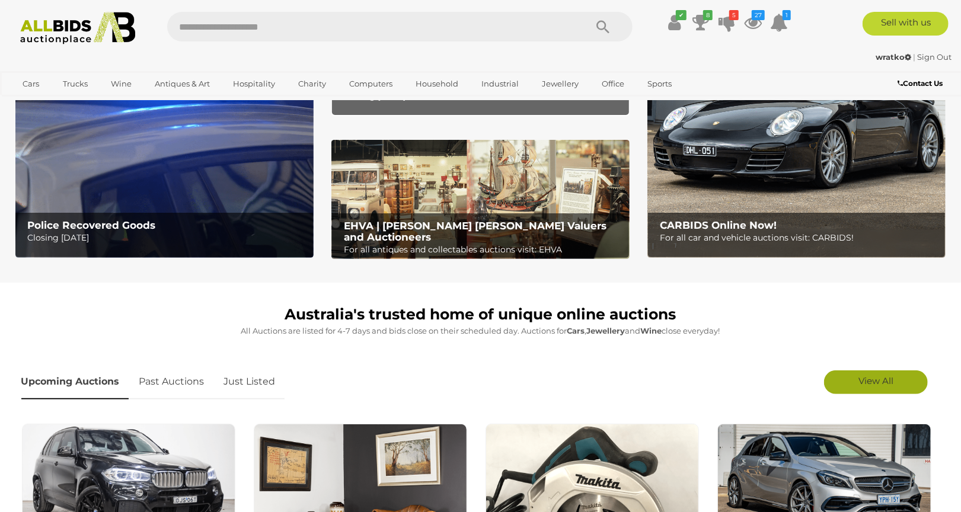
click at [859, 382] on span "View All" at bounding box center [876, 380] width 35 height 11
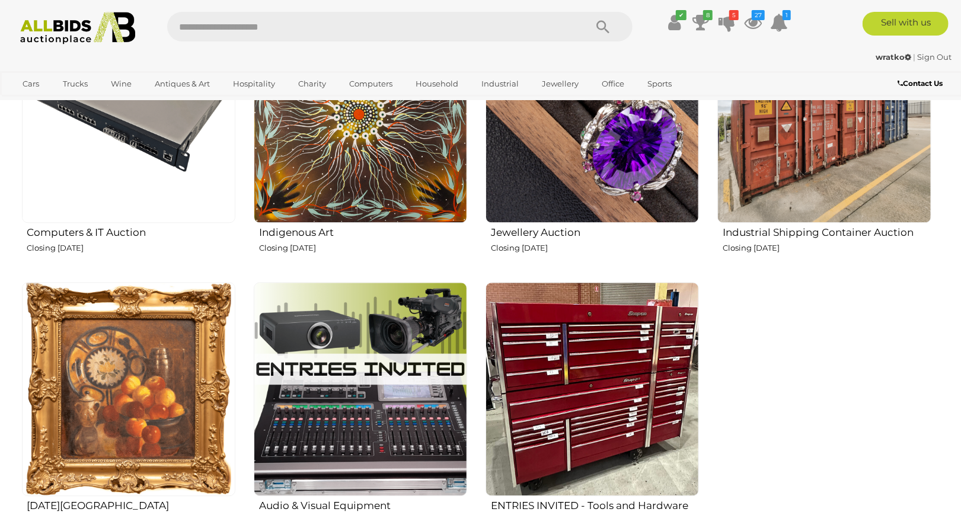
scroll to position [1581, 0]
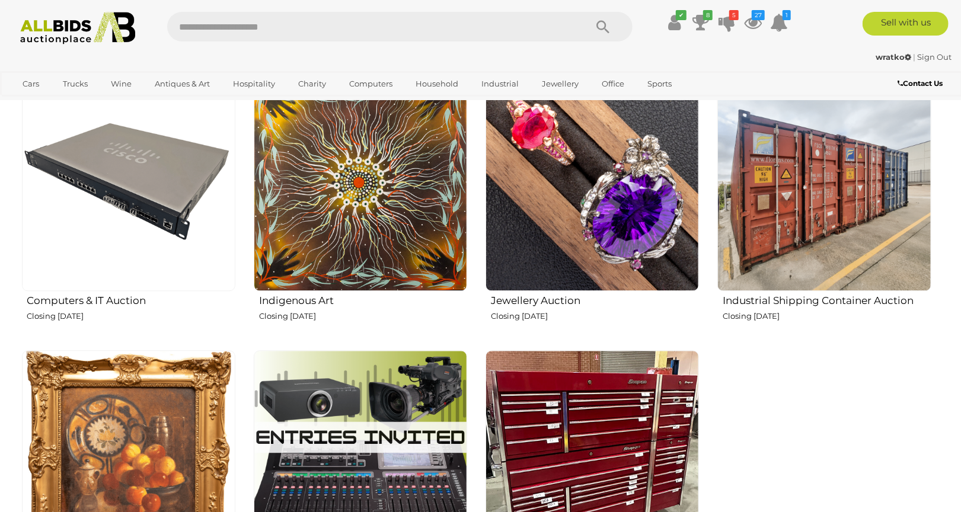
click at [675, 203] on img at bounding box center [593, 185] width 214 height 214
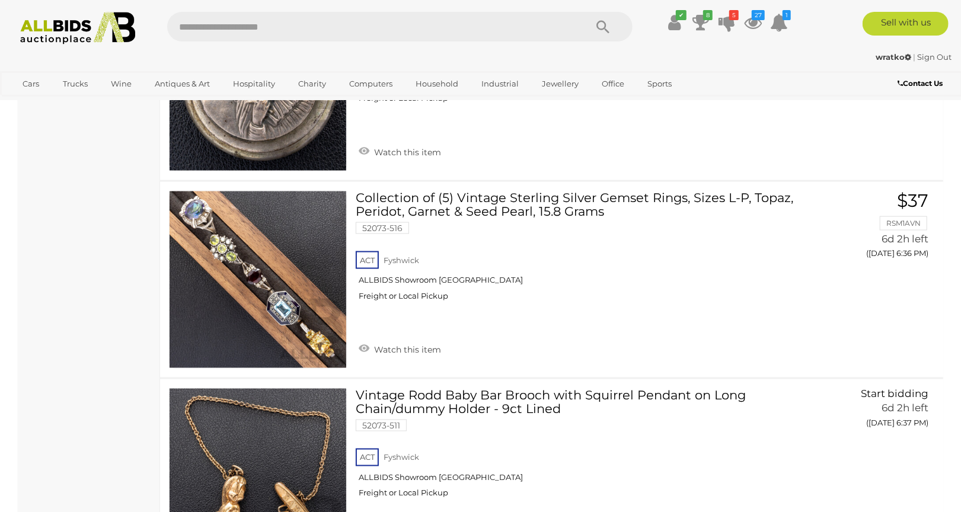
scroll to position [988, 0]
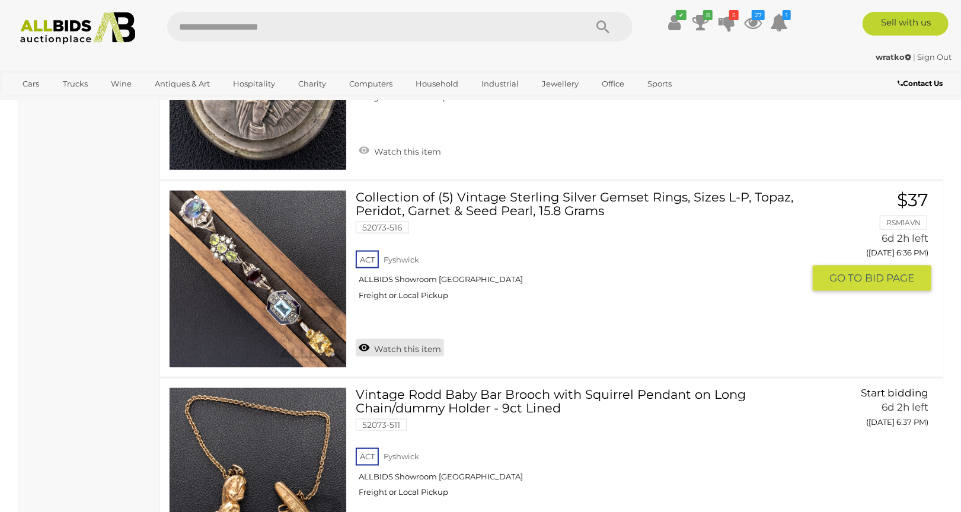
click at [392, 341] on link "Watch this item" at bounding box center [400, 348] width 88 height 18
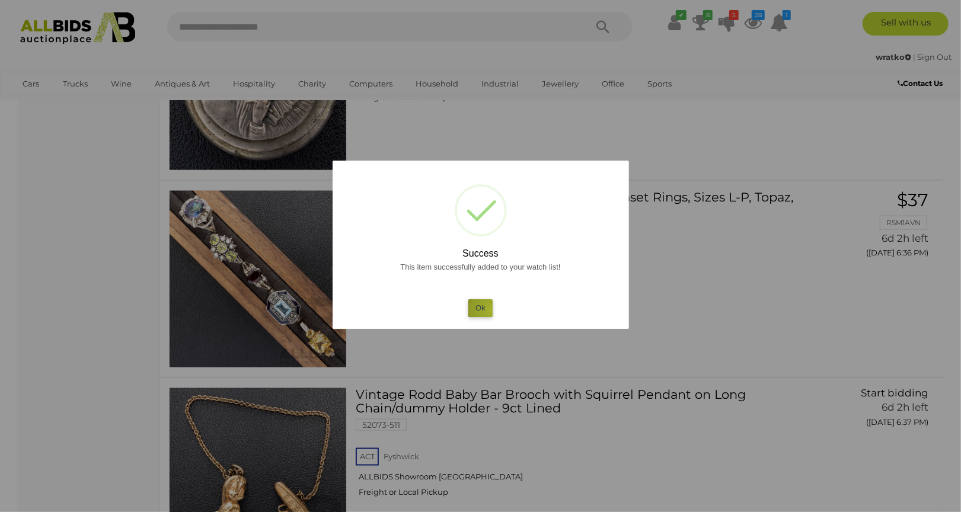
click at [491, 310] on button "Ok" at bounding box center [481, 308] width 24 height 17
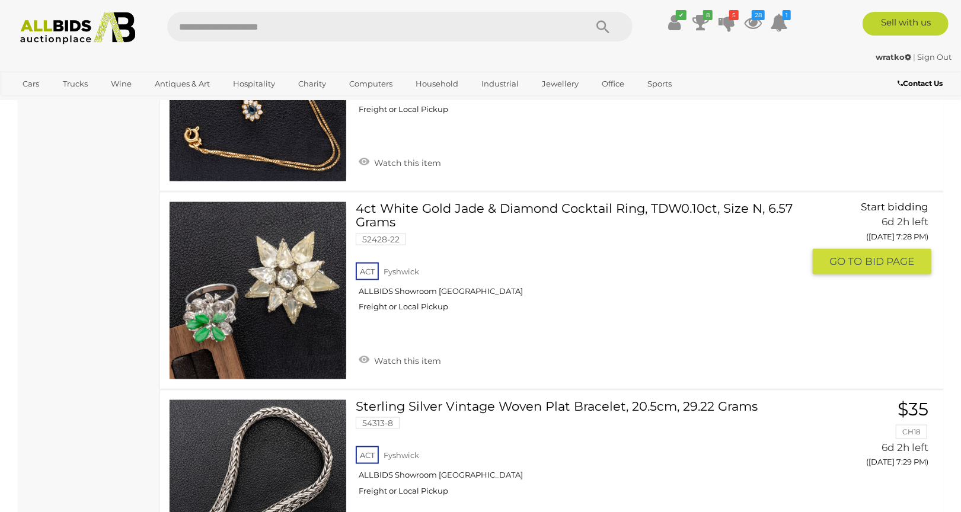
scroll to position [9687, 0]
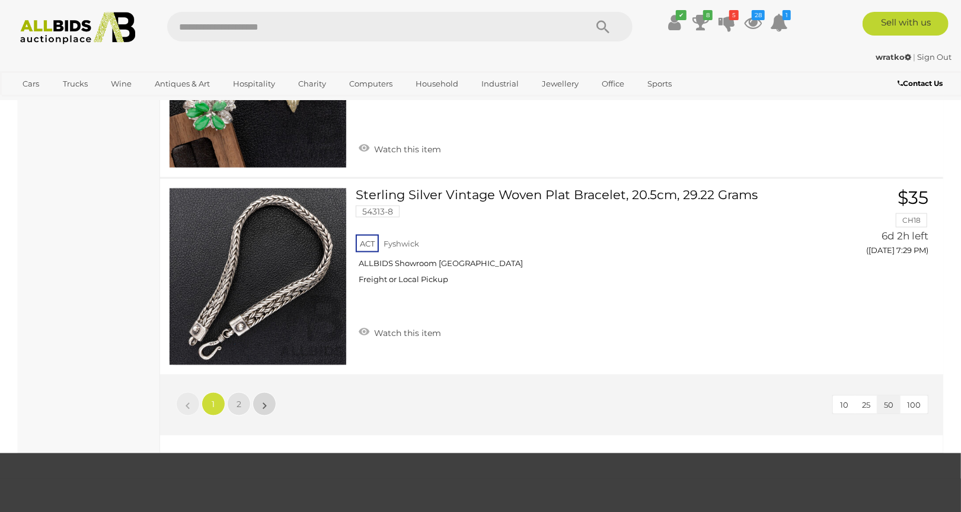
click at [257, 403] on link "»" at bounding box center [265, 405] width 24 height 24
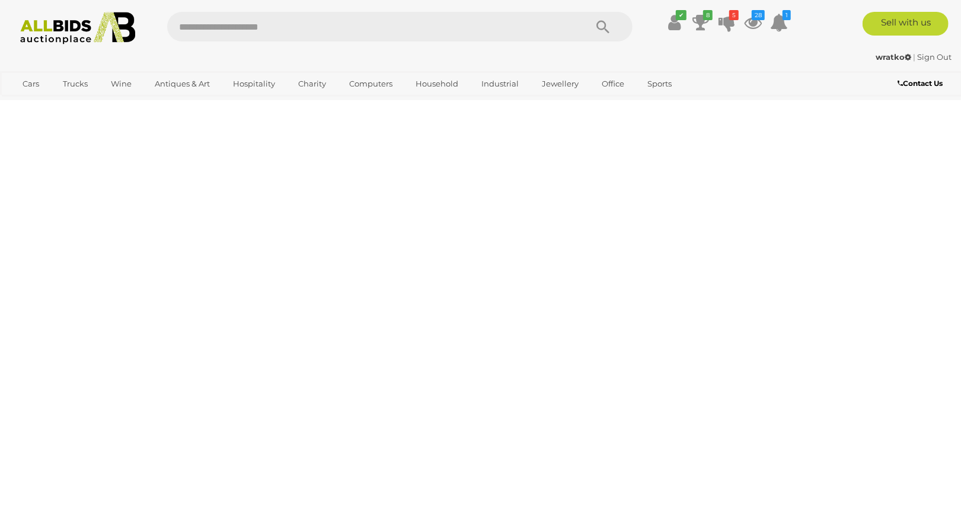
scroll to position [60, 0]
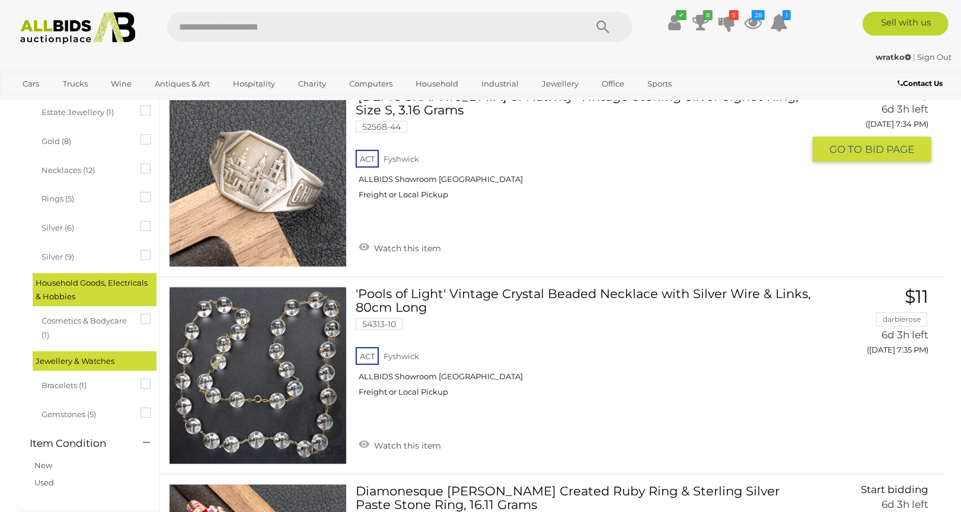
scroll to position [522, 0]
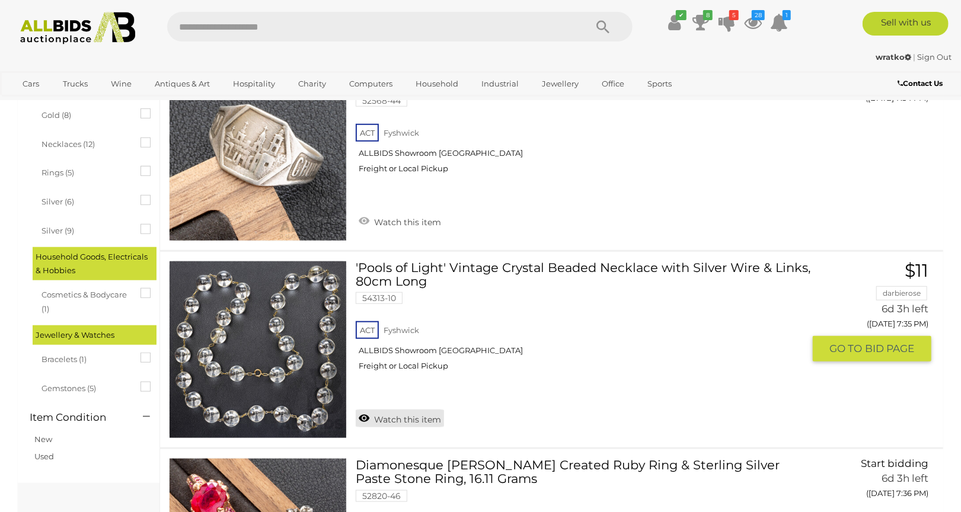
click at [400, 414] on link "Watch this item" at bounding box center [400, 419] width 88 height 18
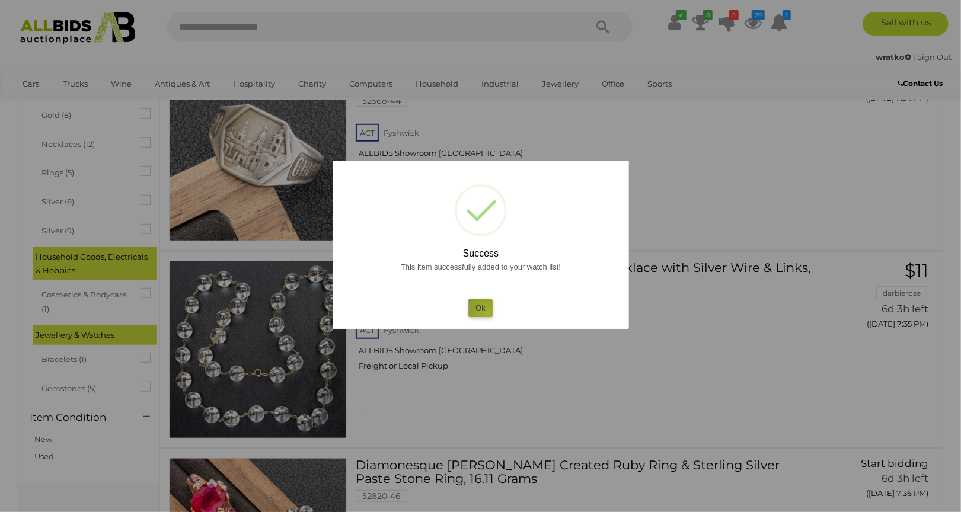
click at [488, 314] on button "Ok" at bounding box center [481, 308] width 24 height 17
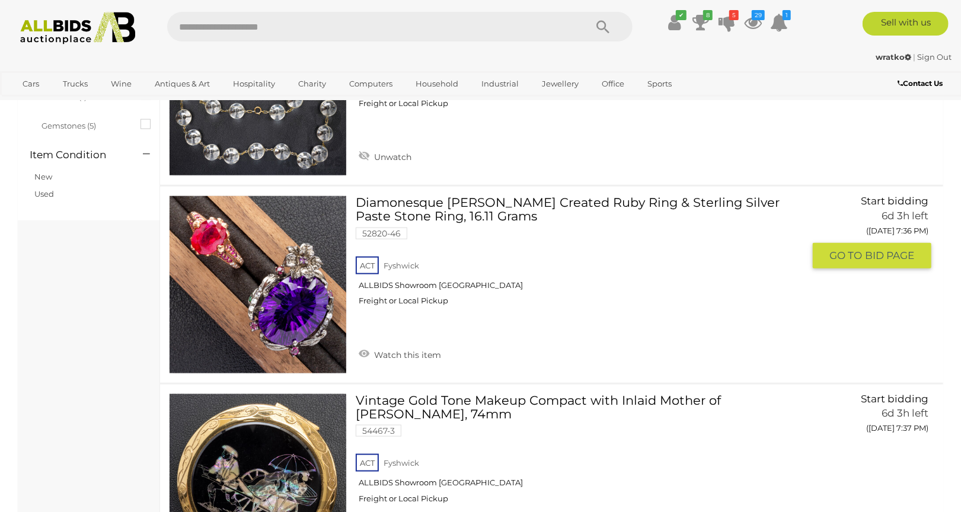
scroll to position [785, 0]
click at [261, 320] on img at bounding box center [258, 284] width 177 height 177
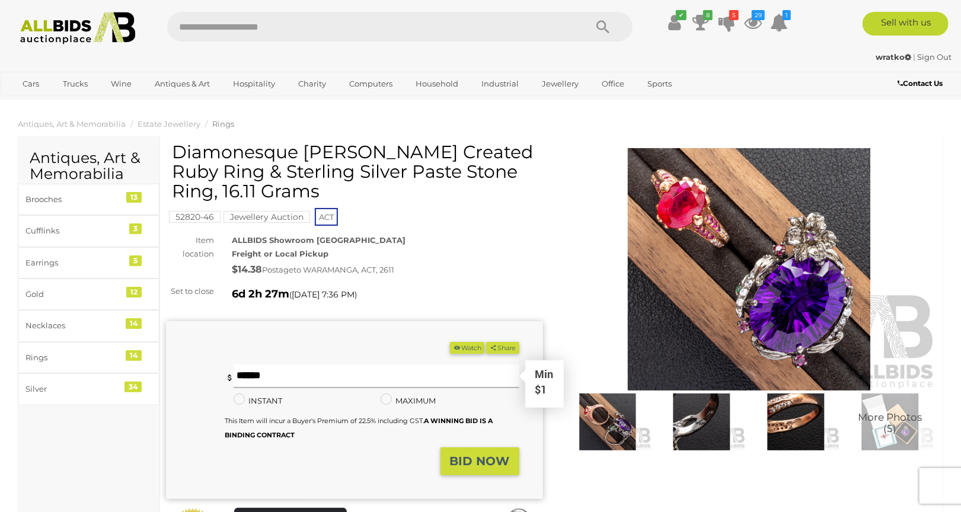
click at [359, 378] on input "text" at bounding box center [376, 377] width 285 height 24
type input "**"
click at [477, 453] on button "BID NOW" at bounding box center [480, 462] width 79 height 28
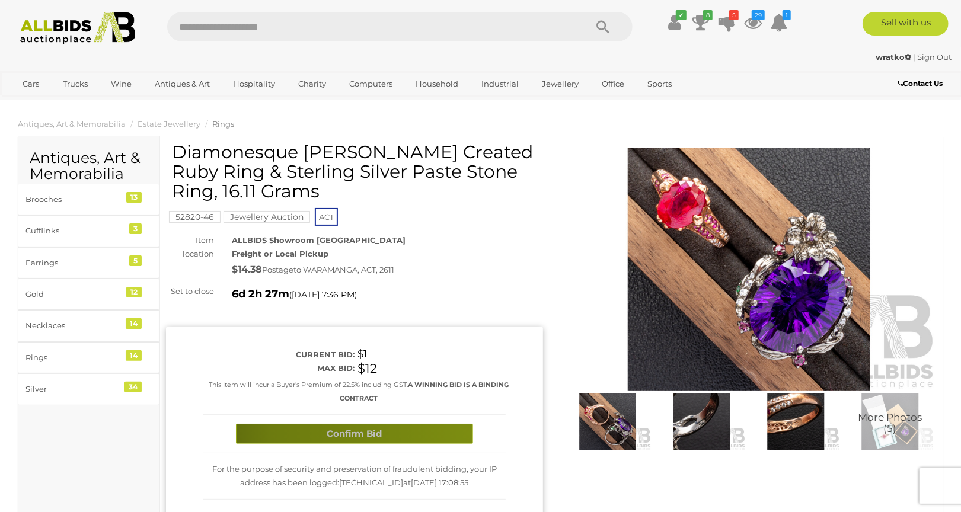
click at [470, 434] on button "Confirm Bid" at bounding box center [354, 434] width 237 height 21
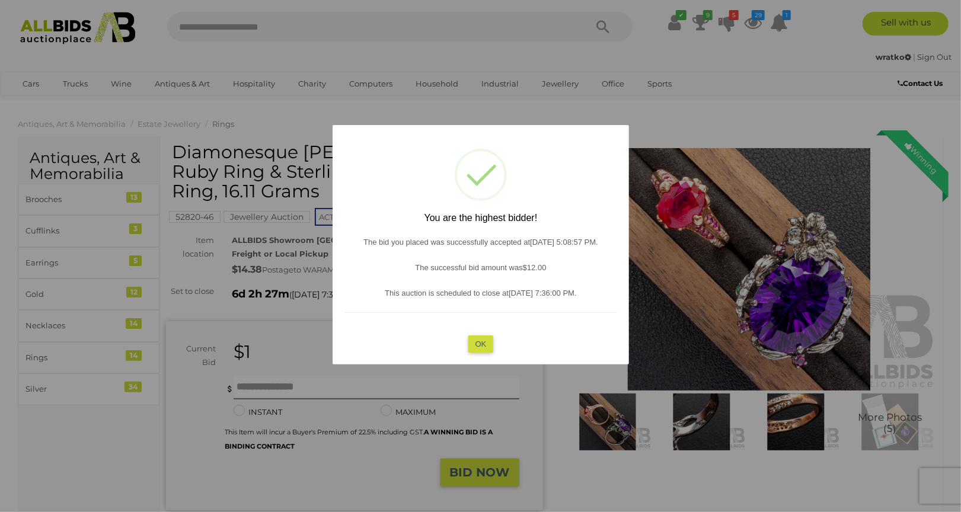
click at [476, 340] on button "OK" at bounding box center [481, 344] width 26 height 17
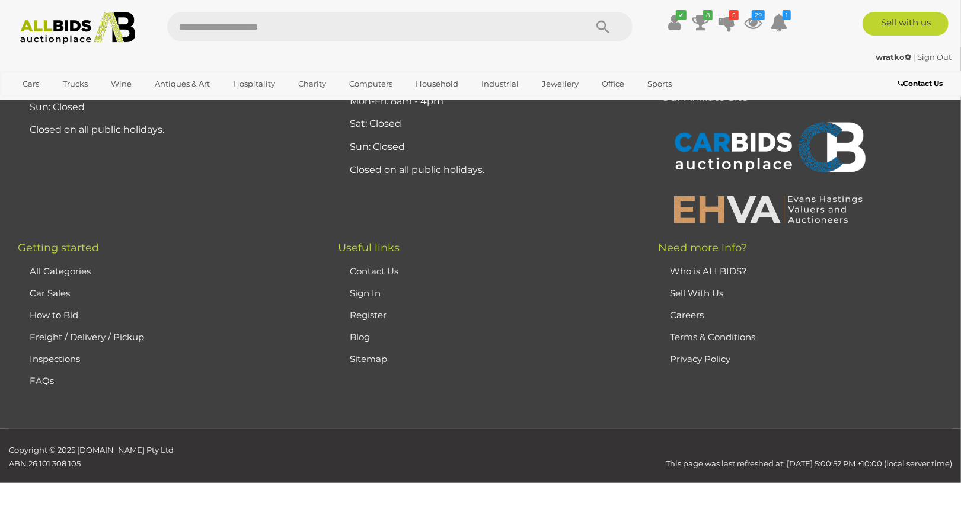
scroll to position [909, 0]
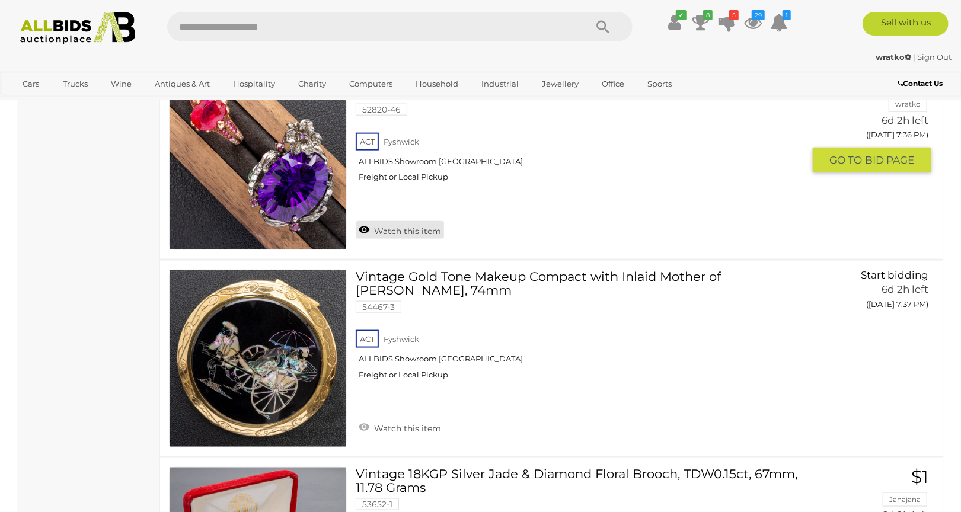
click at [410, 224] on link "Watch this item" at bounding box center [400, 230] width 88 height 18
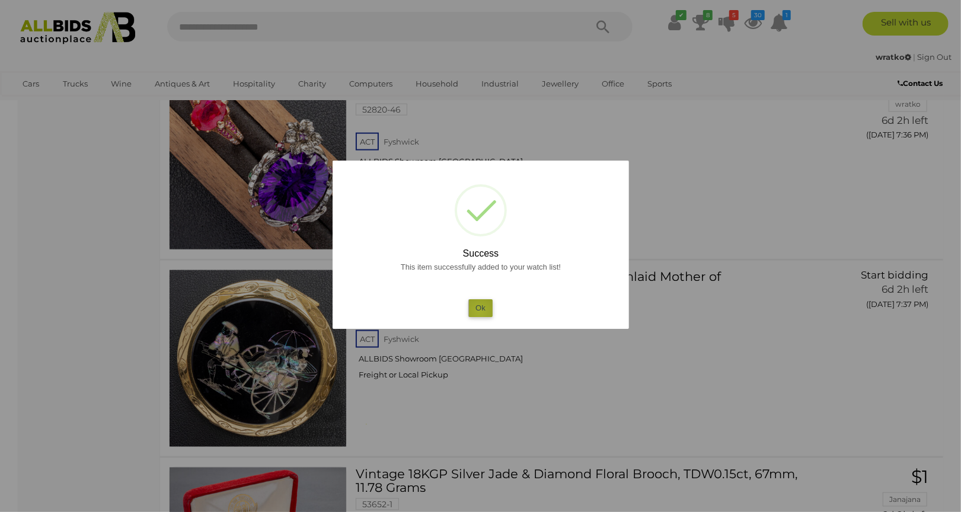
click at [480, 311] on button "Ok" at bounding box center [481, 308] width 24 height 17
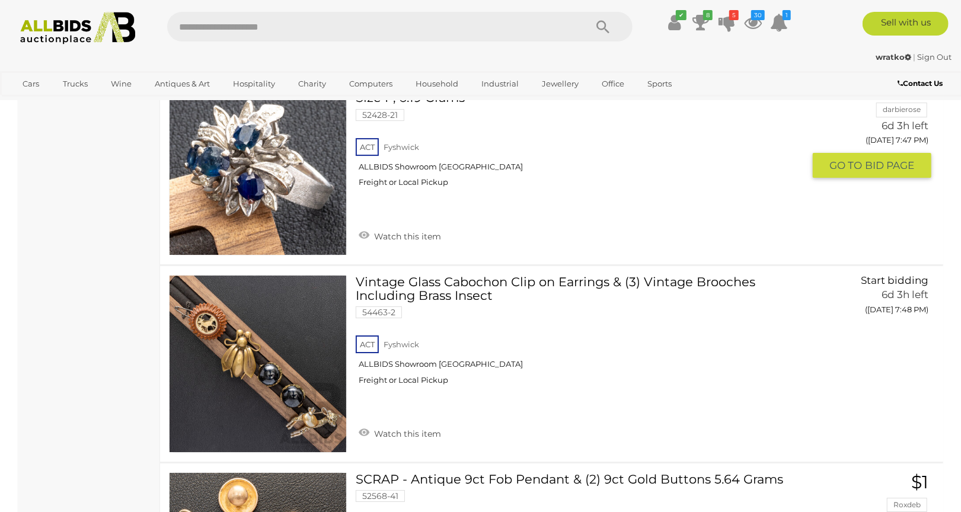
scroll to position [2491, 0]
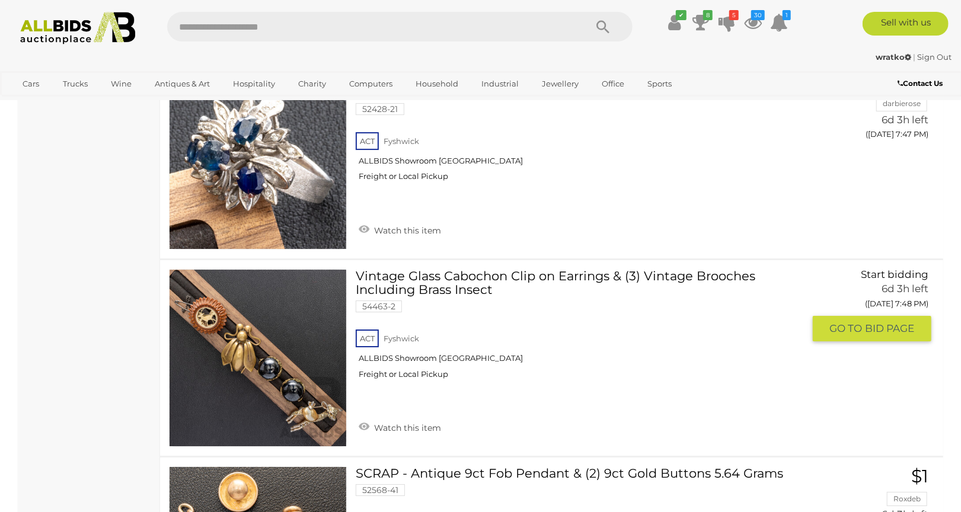
click img
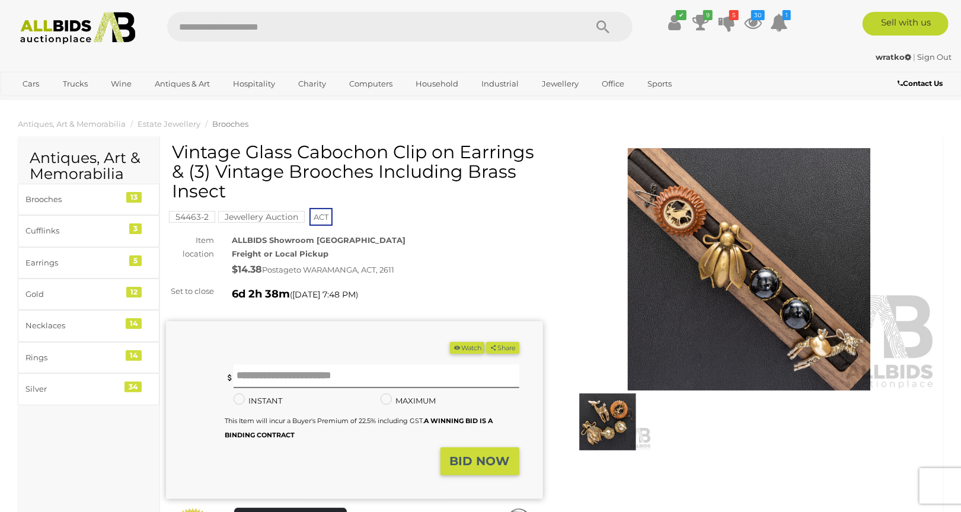
click at [741, 340] on img at bounding box center [749, 269] width 377 height 243
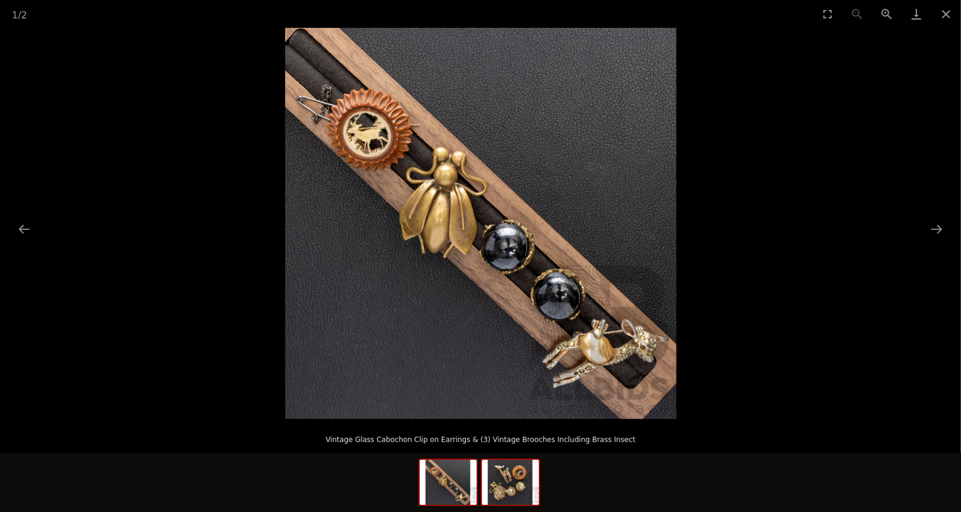
click at [520, 476] on img at bounding box center [510, 482] width 57 height 45
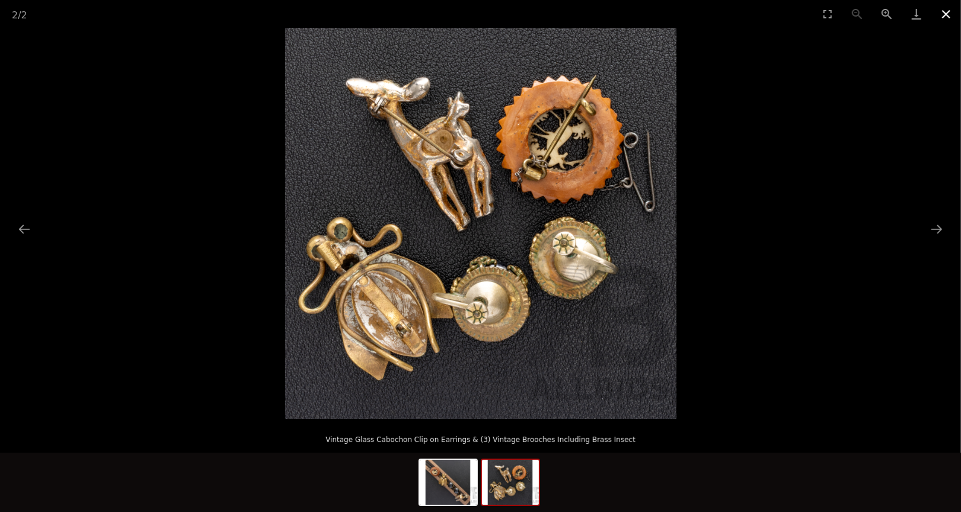
click at [947, 15] on button "Close gallery" at bounding box center [947, 14] width 30 height 28
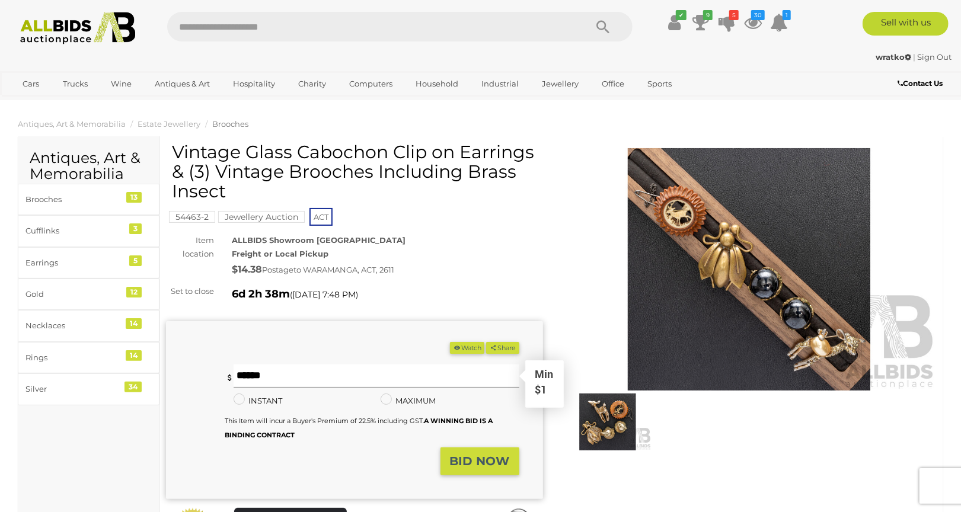
click at [354, 371] on input "text" at bounding box center [376, 377] width 285 height 24
type input "*"
click at [454, 456] on strong "BID NOW" at bounding box center [480, 461] width 60 height 14
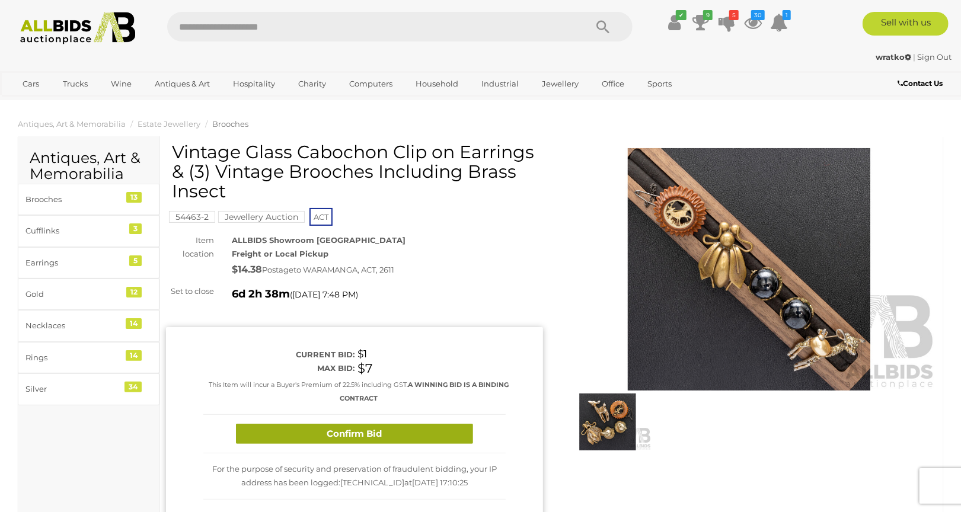
click at [333, 425] on button "Confirm Bid" at bounding box center [354, 434] width 237 height 21
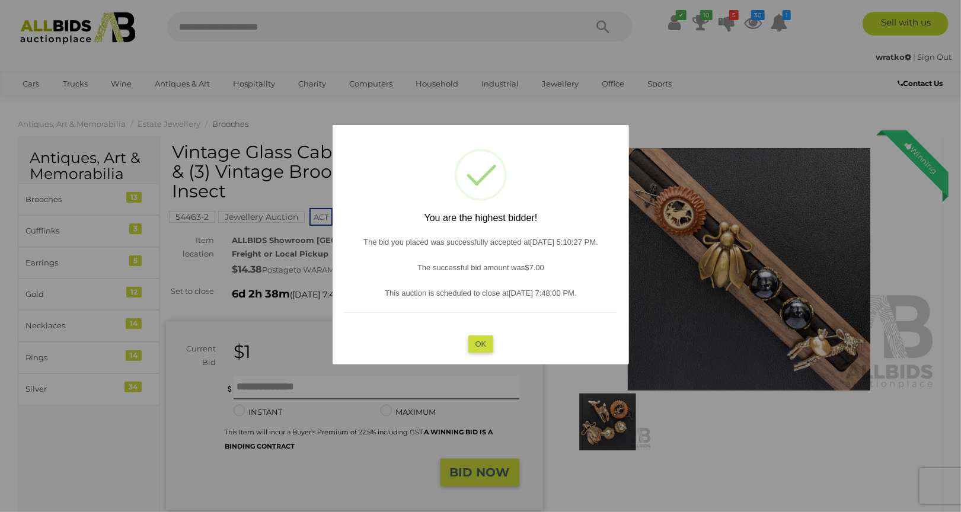
click at [480, 337] on button "OK" at bounding box center [481, 344] width 26 height 17
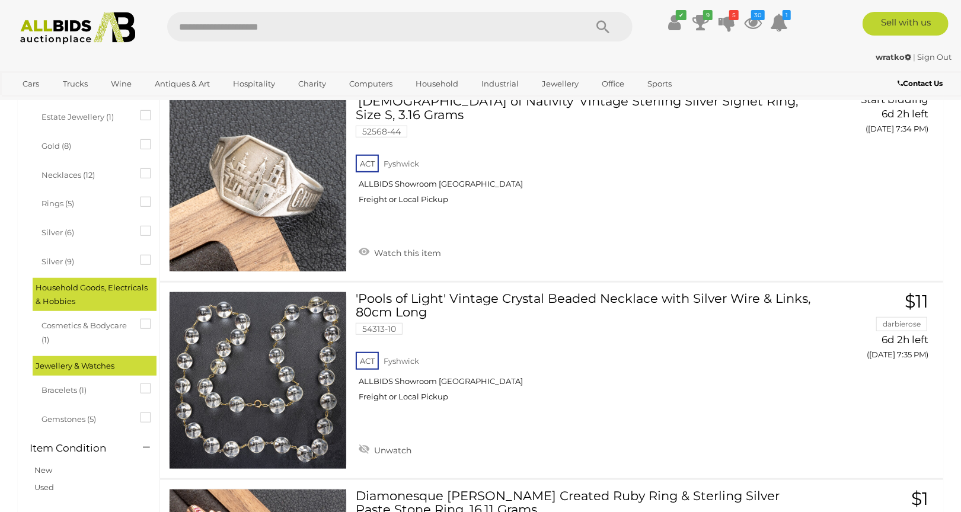
scroll to position [2686, 0]
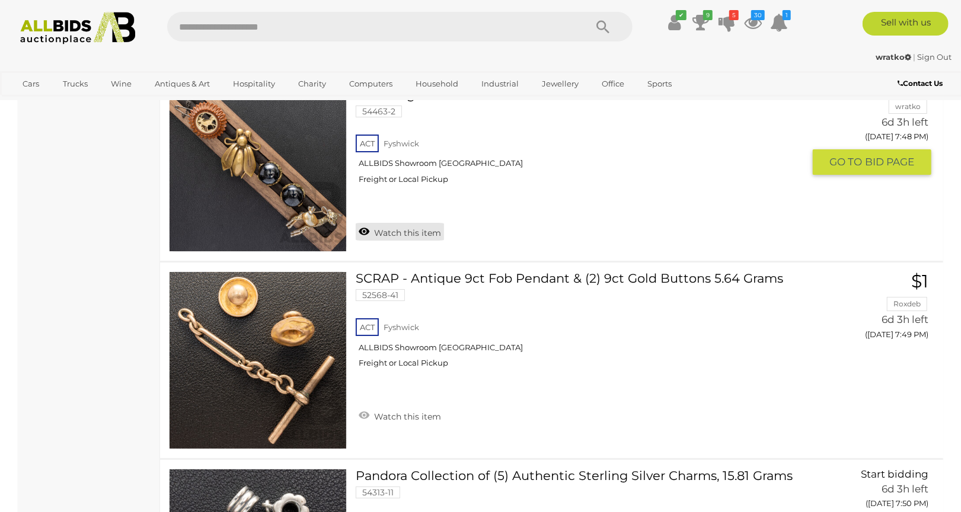
click at [415, 228] on link "Watch this item" at bounding box center [400, 232] width 88 height 18
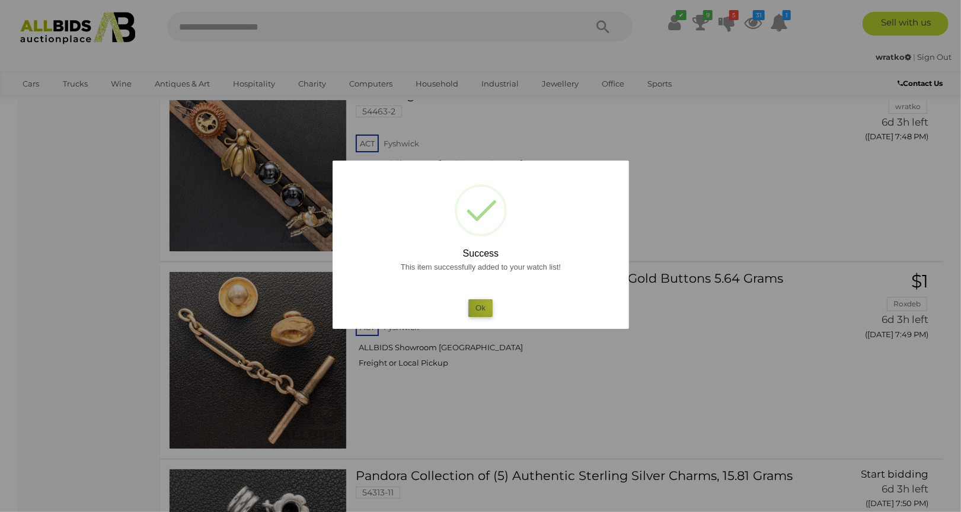
click at [490, 305] on button "Ok" at bounding box center [481, 308] width 24 height 17
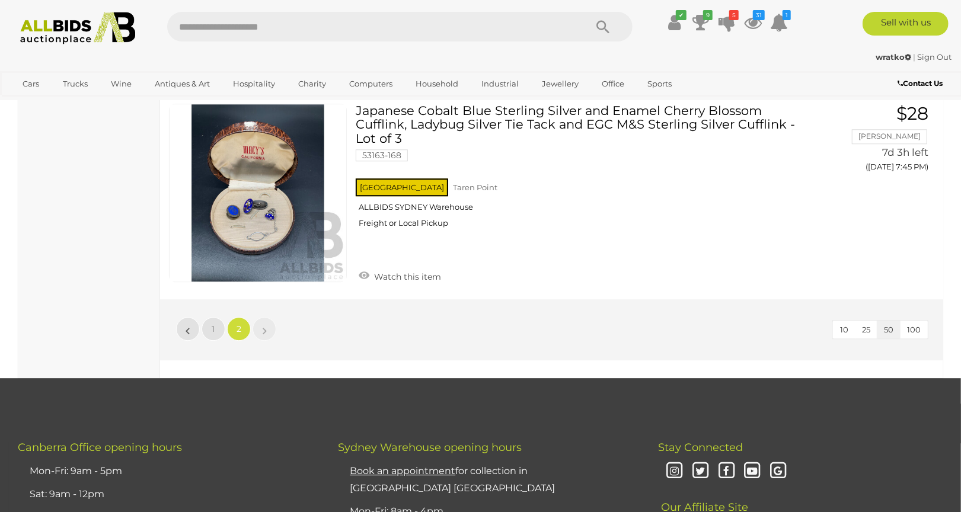
scroll to position [4861, 0]
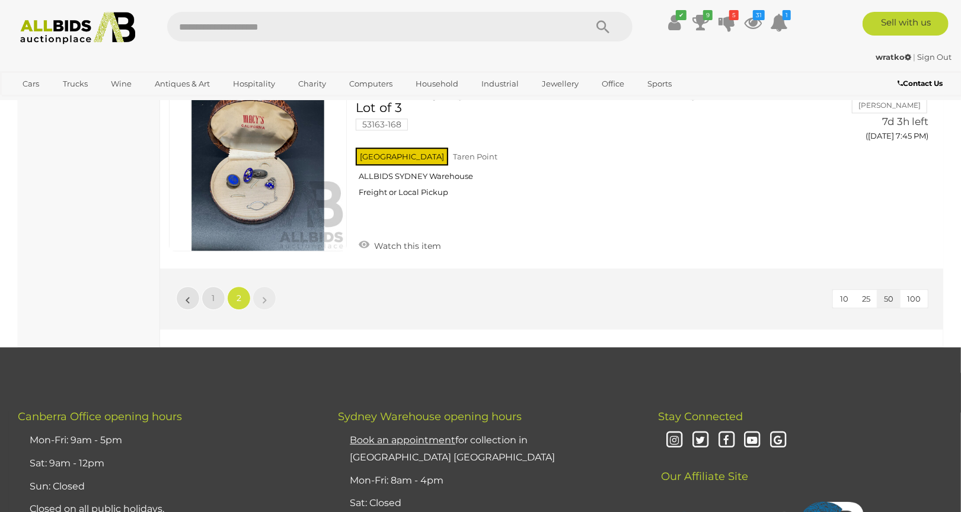
click at [38, 38] on img at bounding box center [78, 28] width 129 height 33
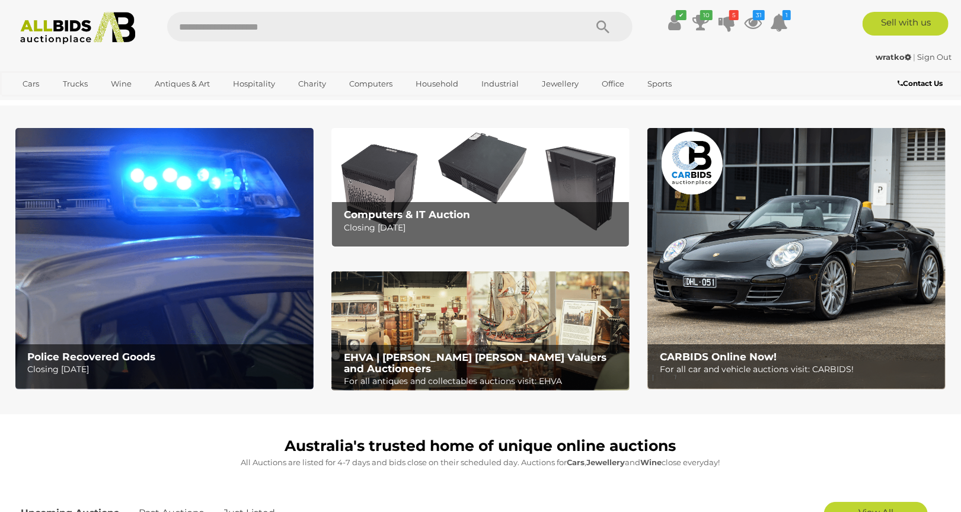
click at [945, 53] on link "Sign Out" at bounding box center [935, 56] width 34 height 9
